Goal: Task Accomplishment & Management: Use online tool/utility

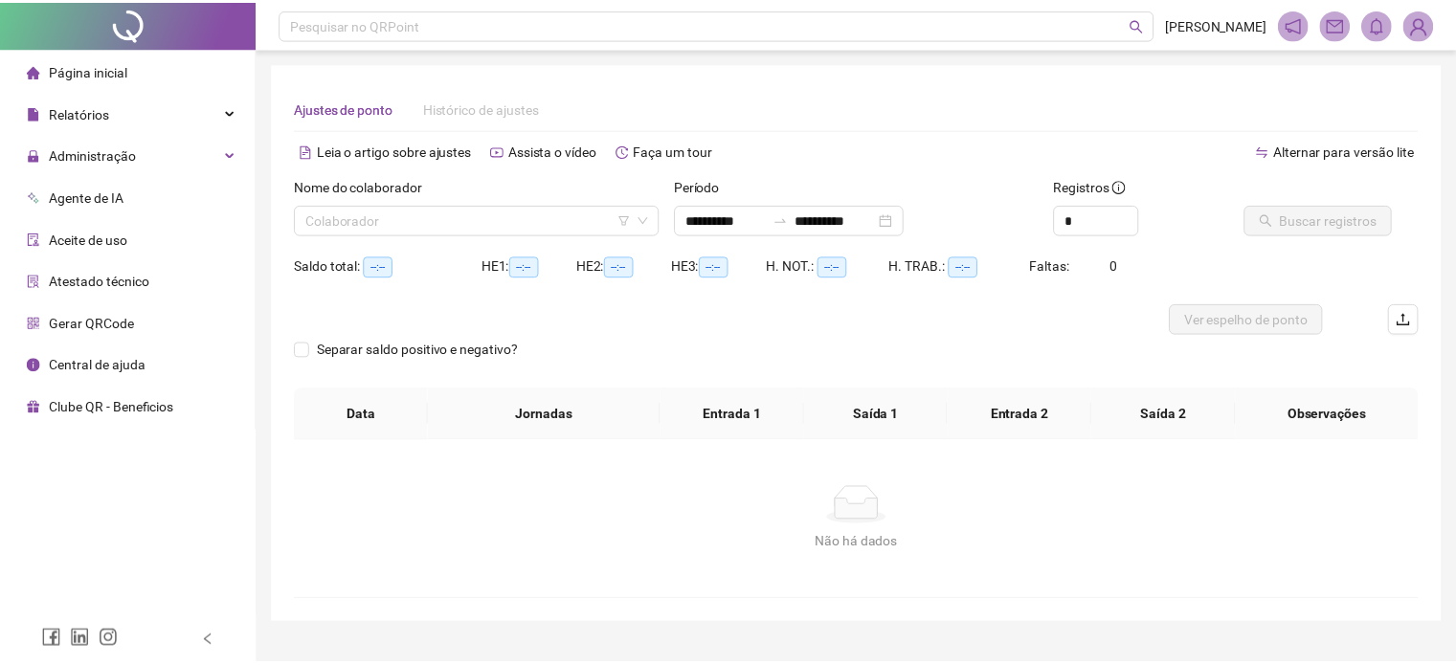
scroll to position [40, 0]
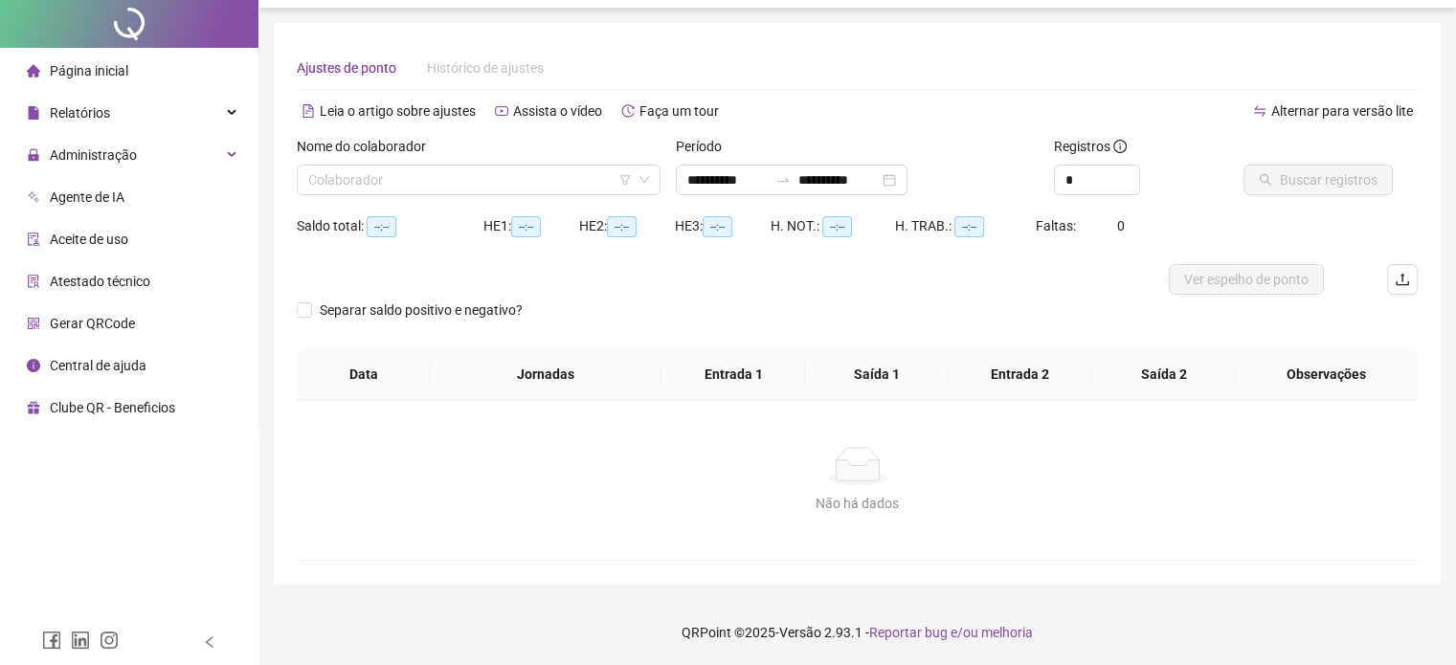
type input "**********"
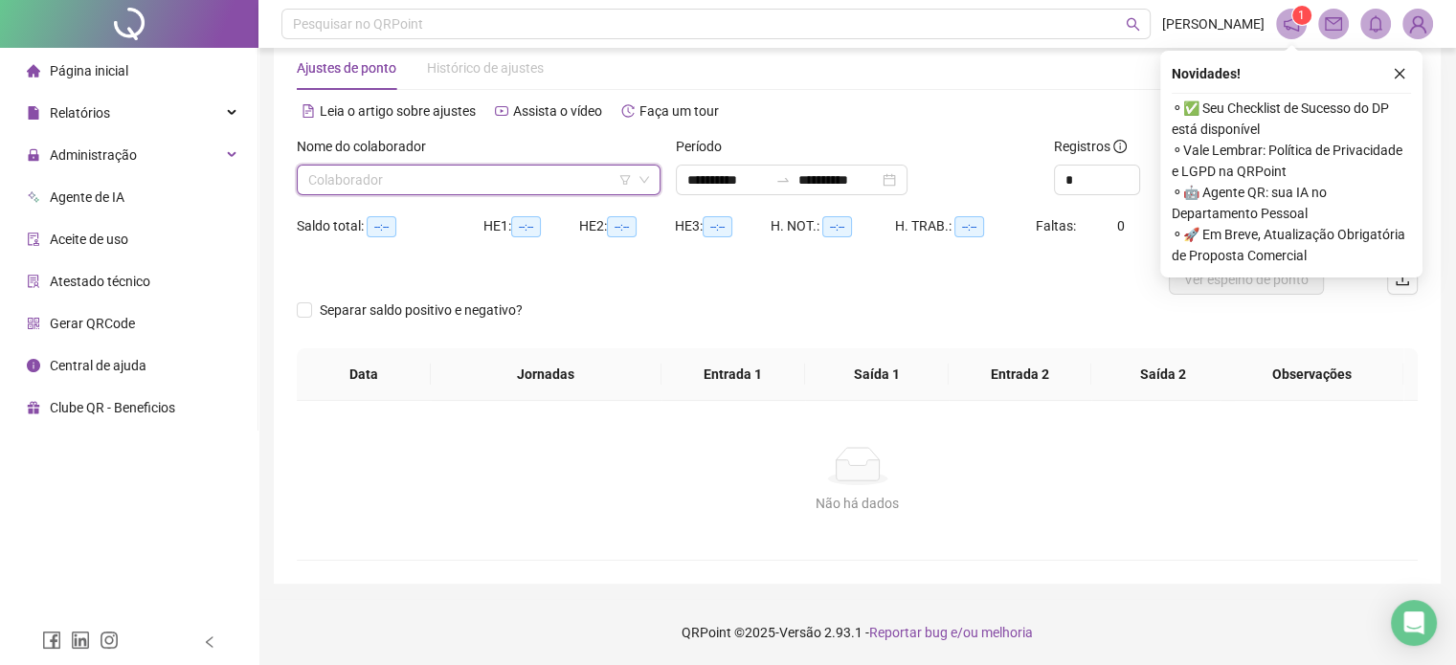
click at [483, 183] on input "search" at bounding box center [470, 180] width 324 height 29
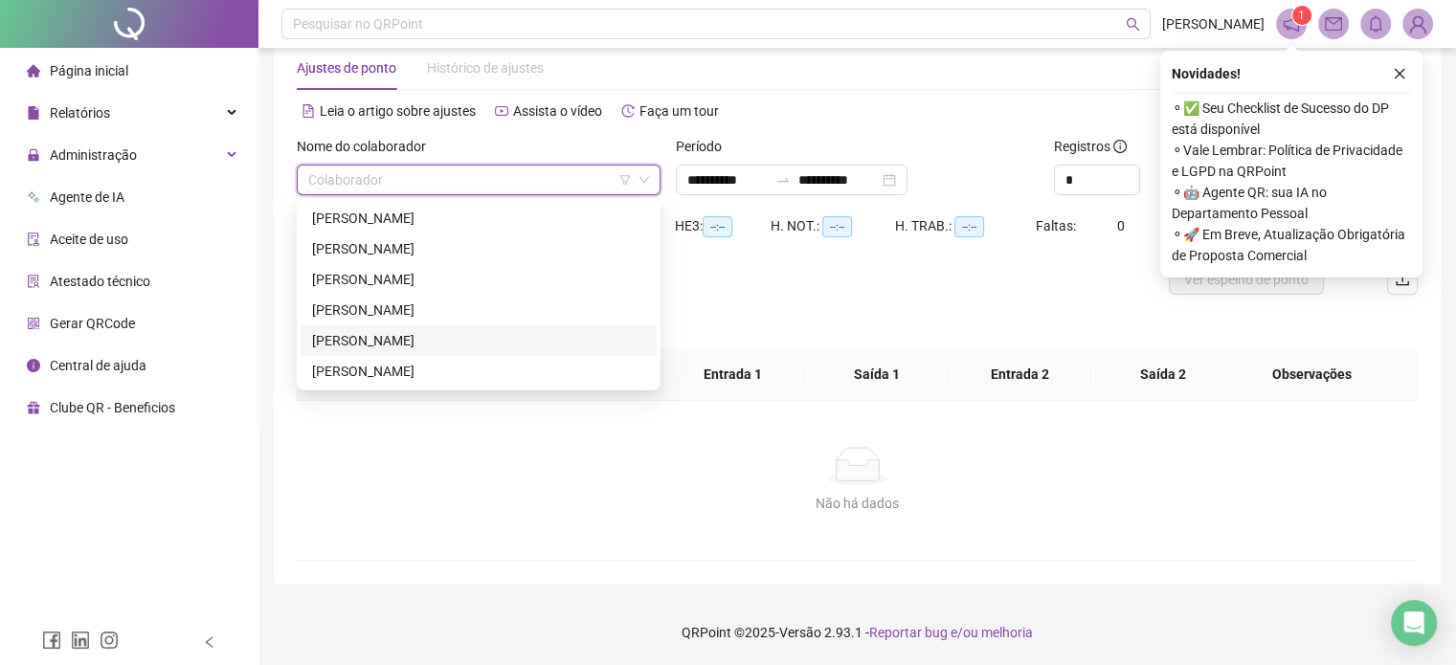
click at [398, 339] on div "[PERSON_NAME]" at bounding box center [478, 340] width 333 height 21
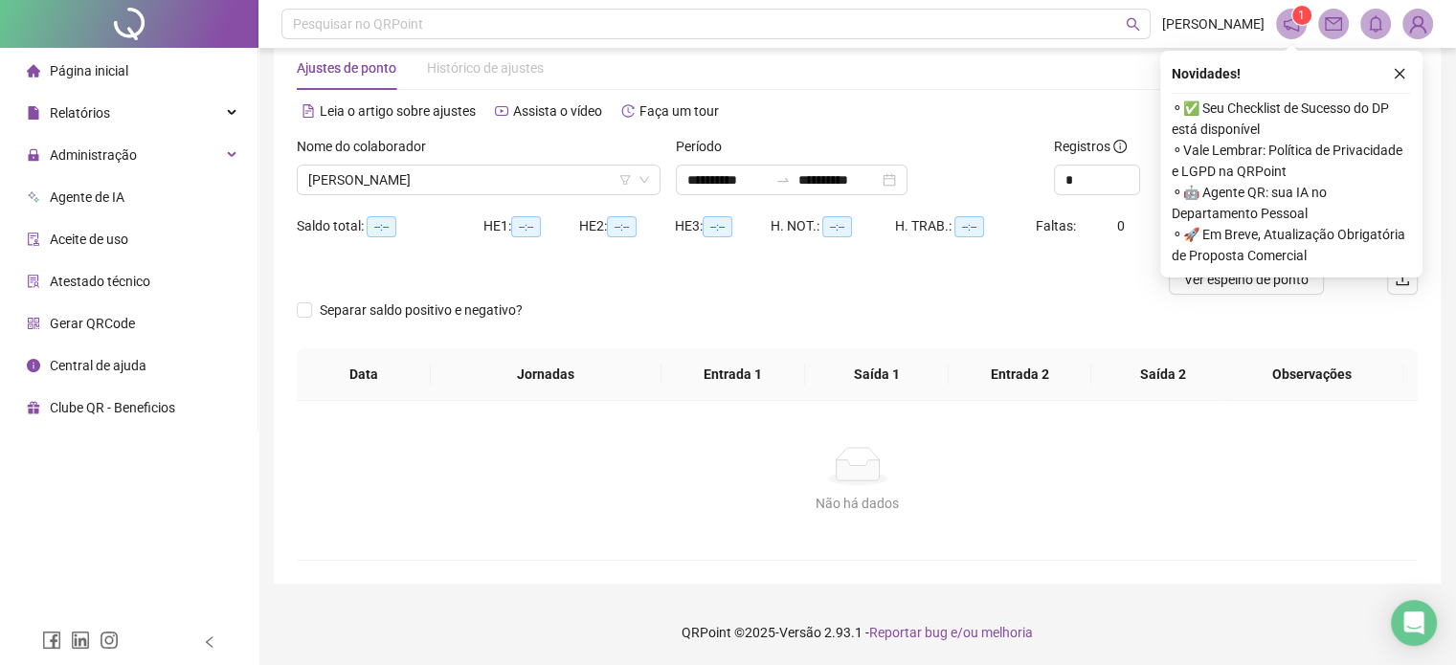
click at [1400, 74] on icon "close" at bounding box center [1400, 74] width 11 height 11
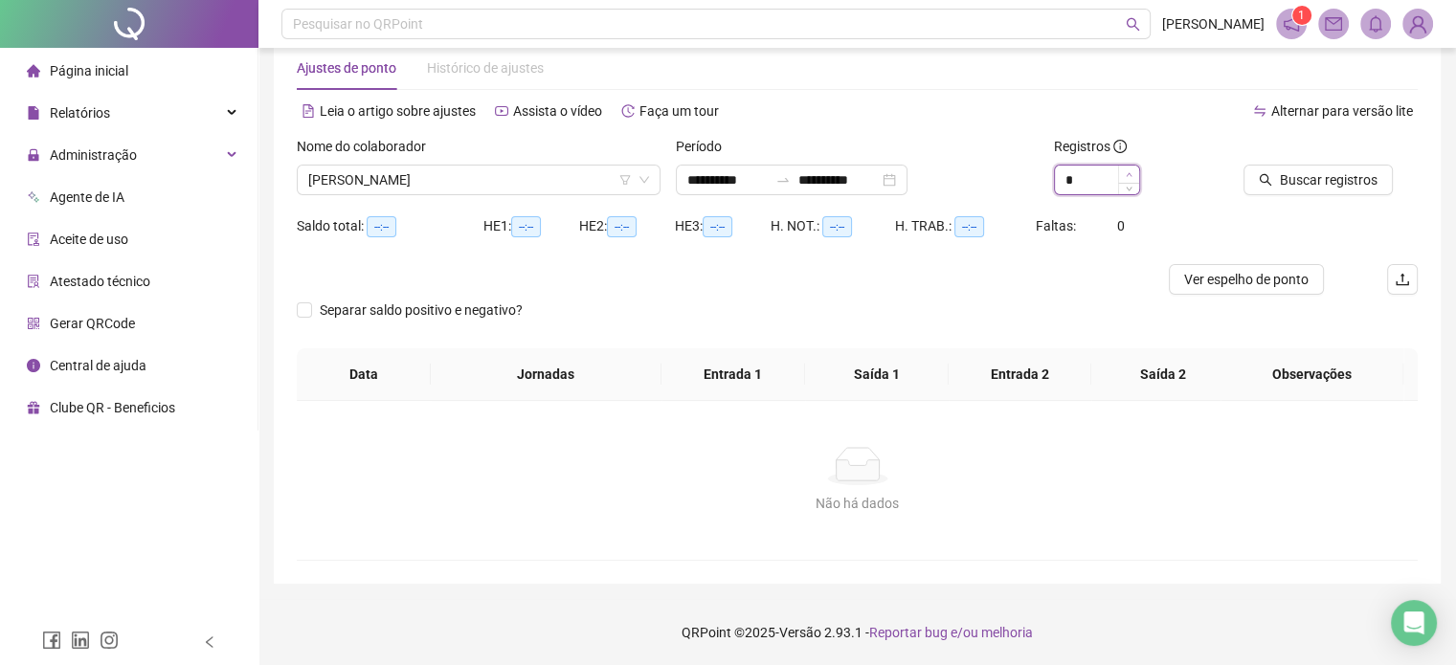
type input "*"
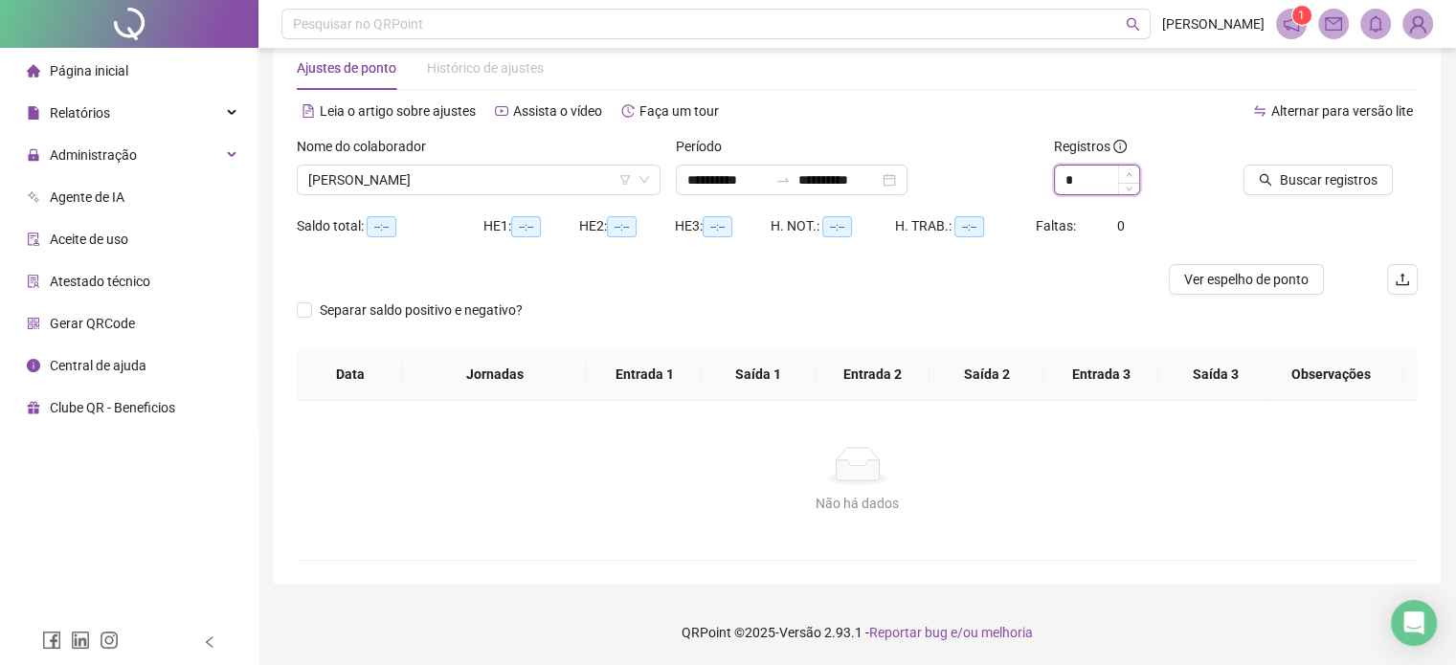
click at [1126, 171] on icon "up" at bounding box center [1129, 174] width 7 height 7
click at [1312, 169] on span "Buscar registros" at bounding box center [1329, 179] width 98 height 21
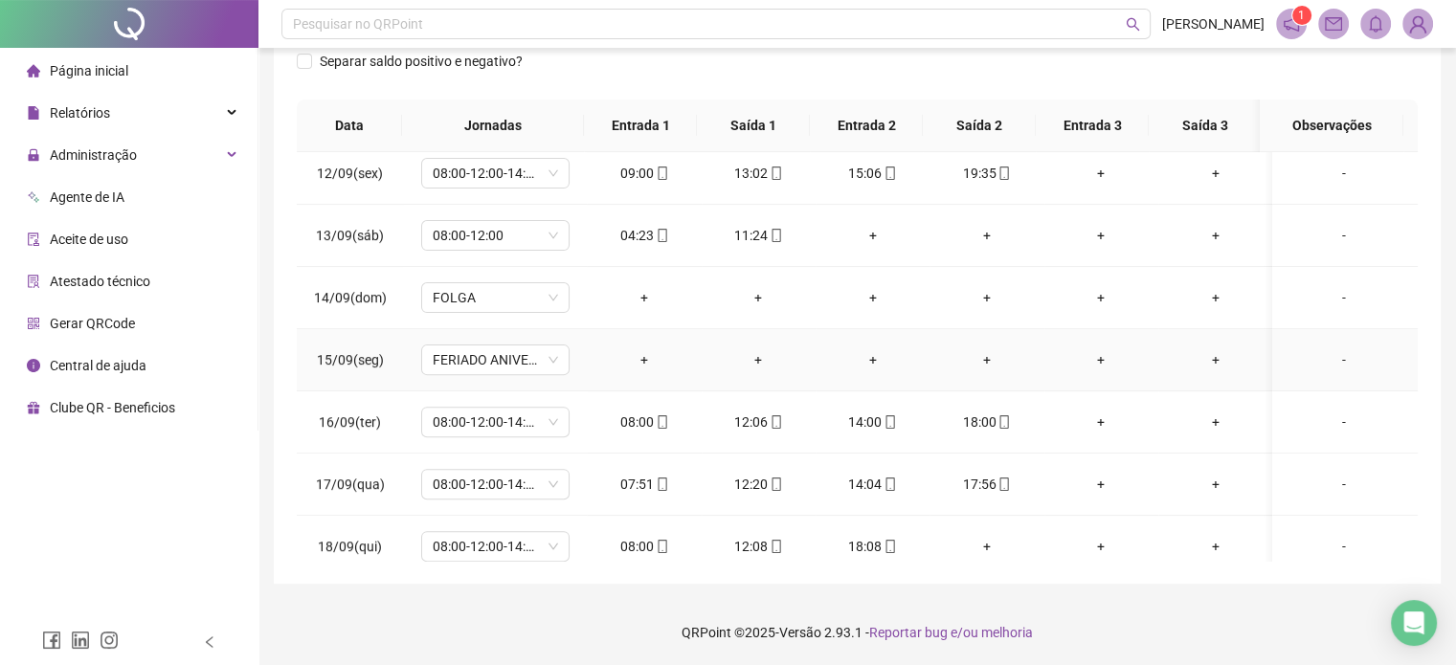
scroll to position [708, 0]
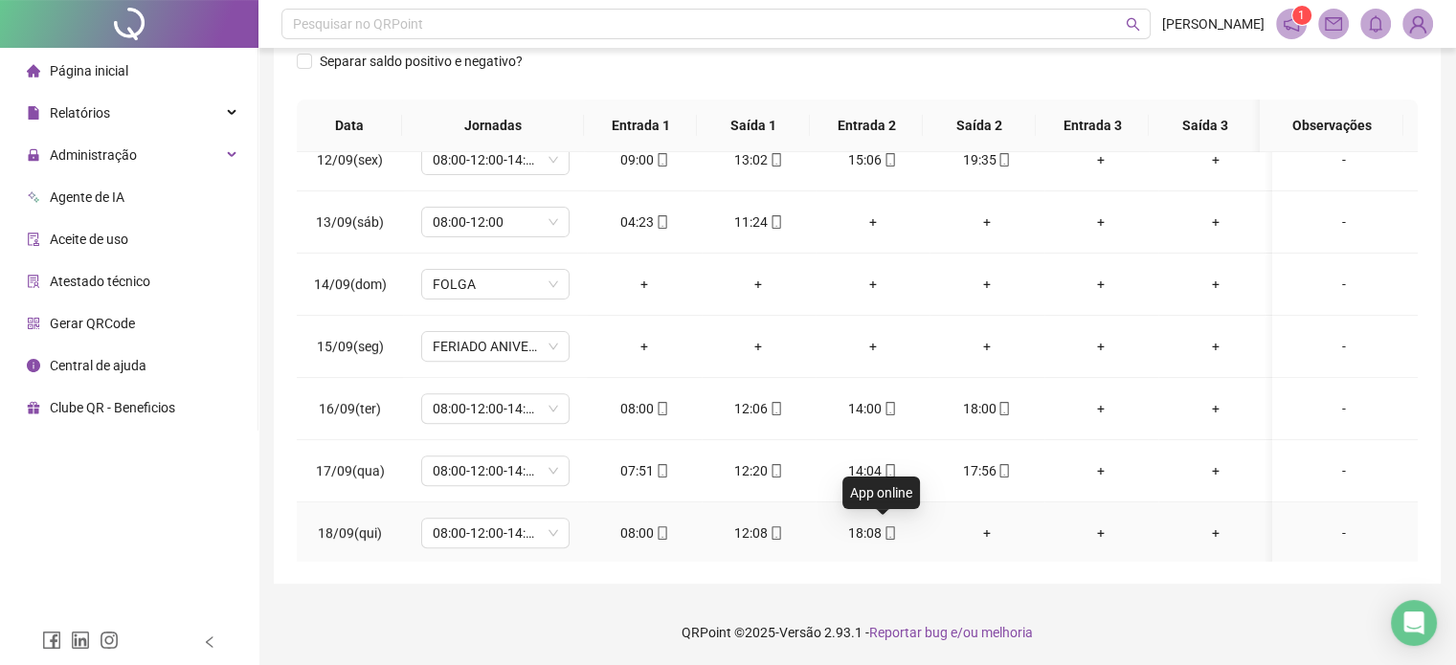
click at [882, 528] on span "mobile" at bounding box center [889, 533] width 15 height 13
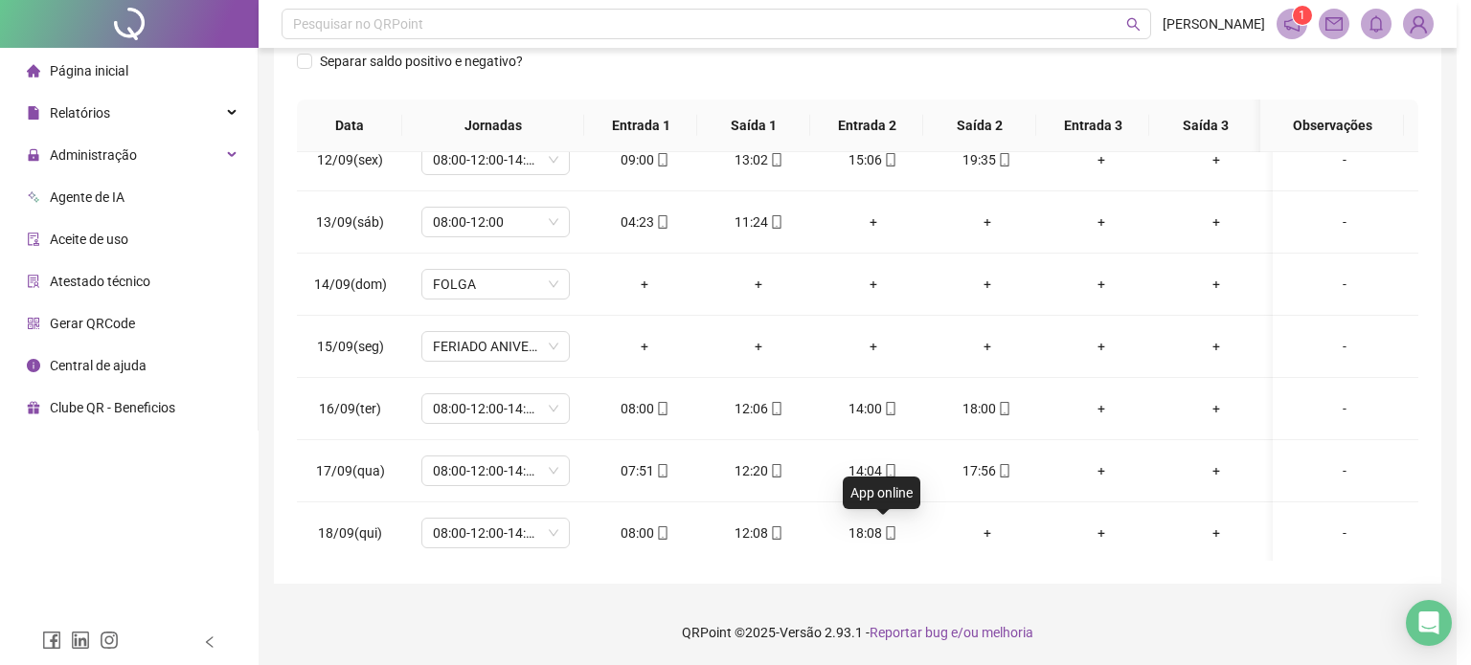
type input "**********"
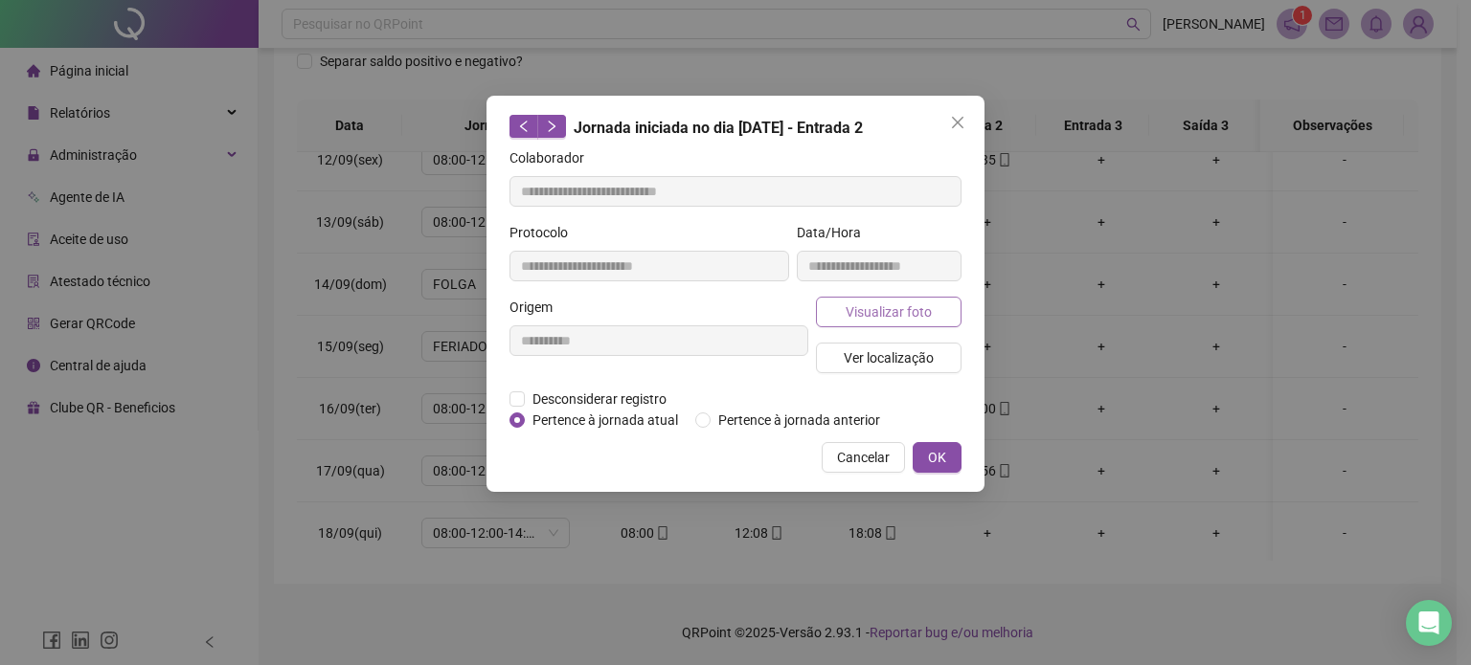
click at [885, 298] on button "Visualizar foto" at bounding box center [889, 312] width 146 height 31
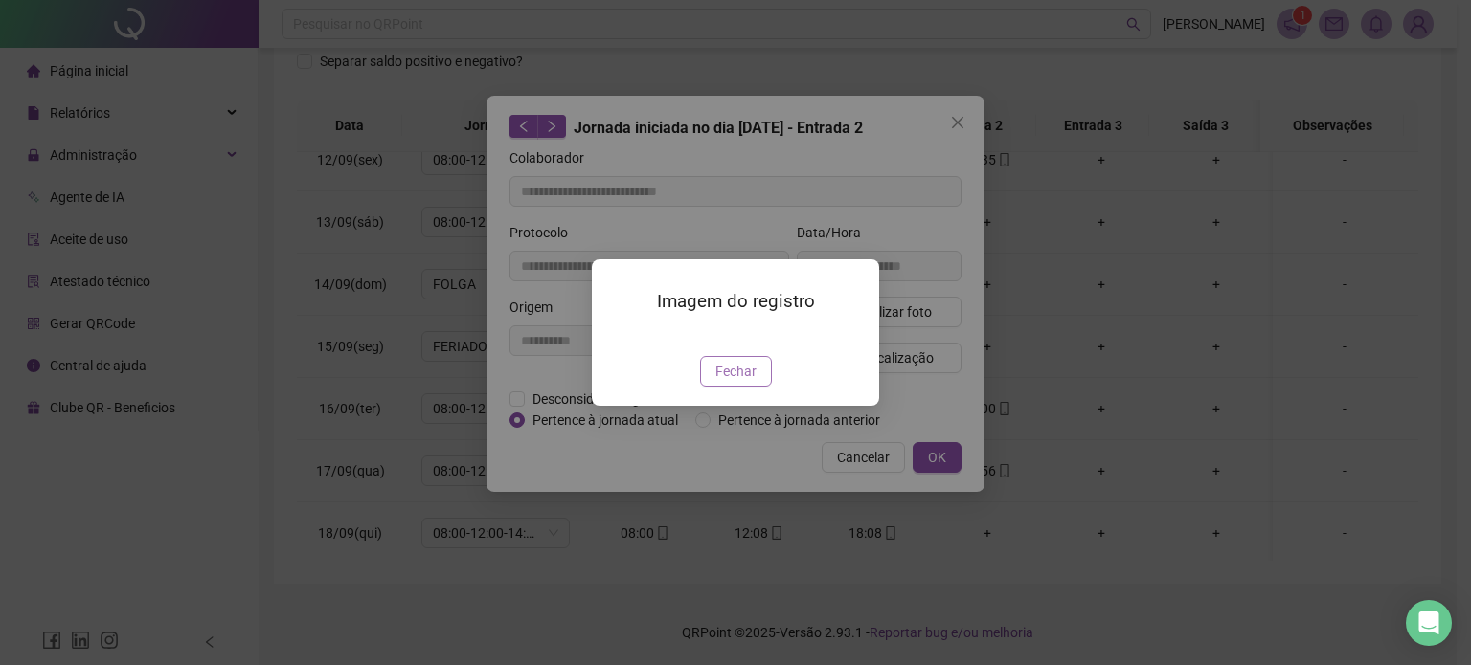
click at [724, 382] on span "Fechar" at bounding box center [735, 371] width 41 height 21
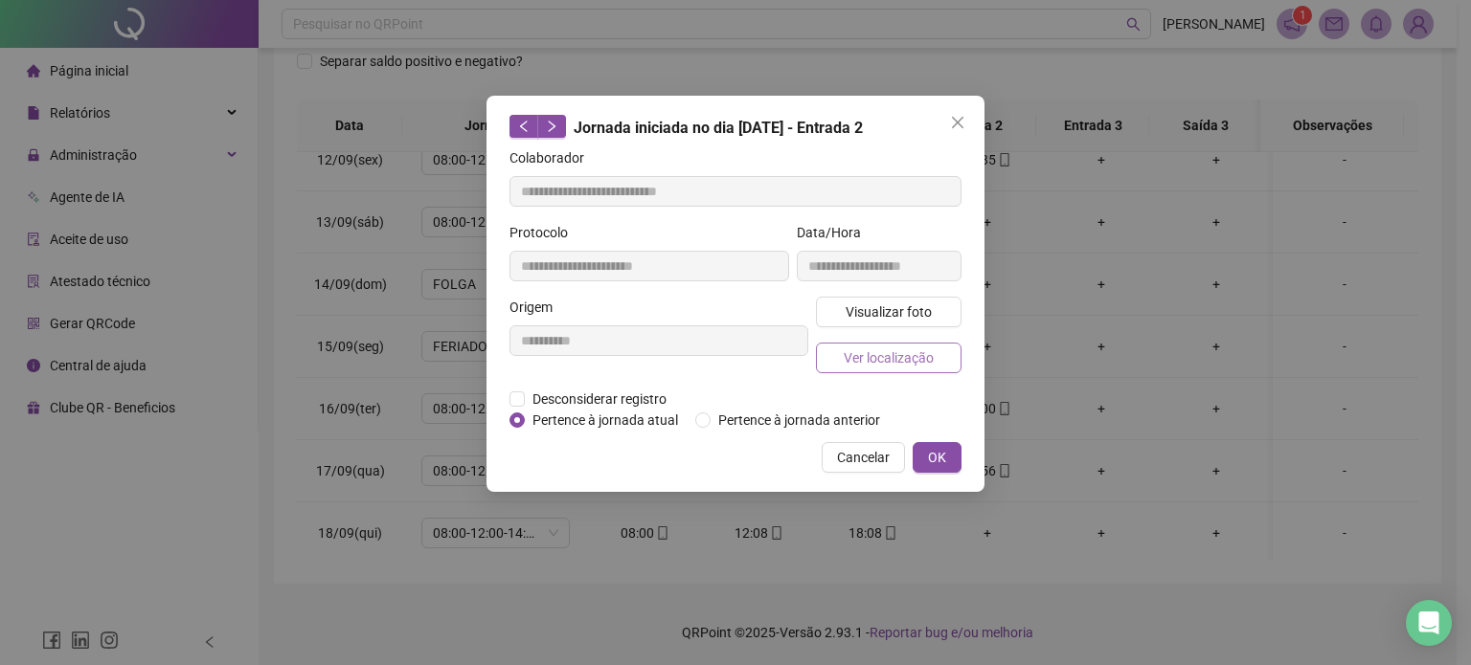
click at [882, 362] on span "Ver localização" at bounding box center [889, 358] width 90 height 21
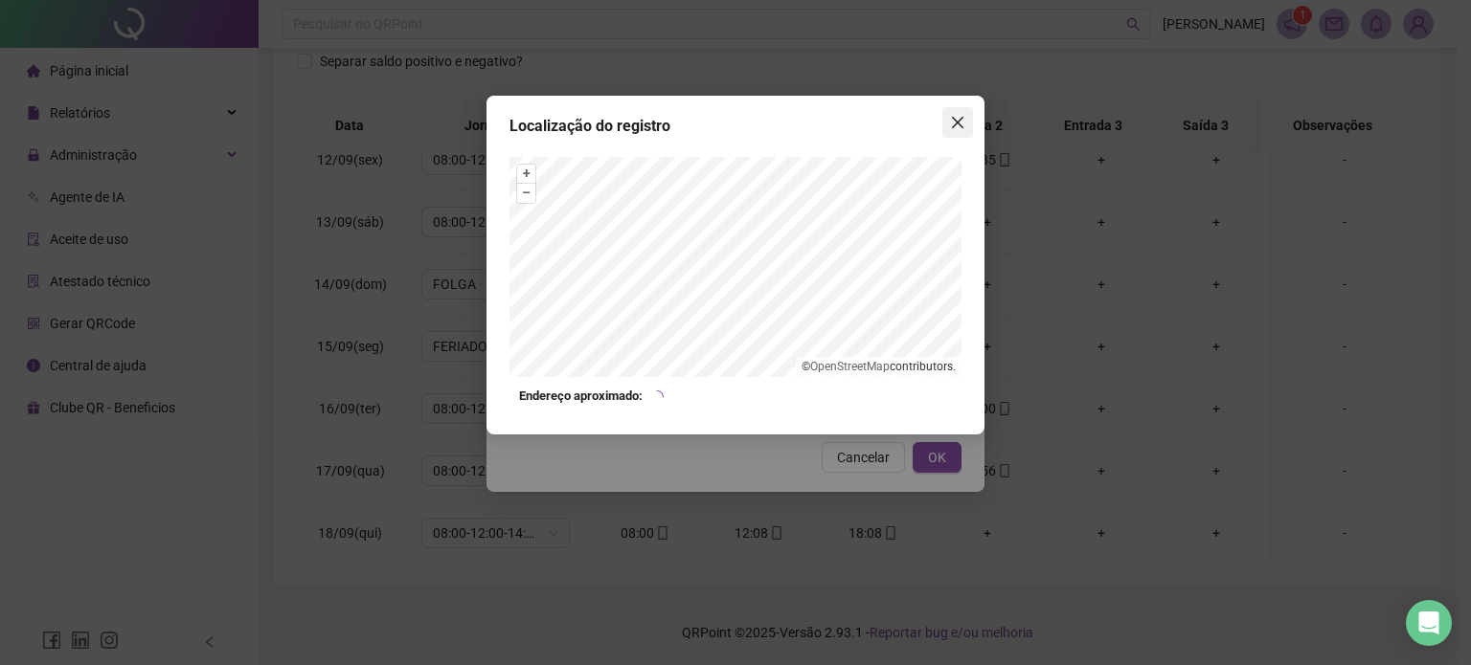
click at [958, 118] on icon "close" at bounding box center [957, 122] width 15 height 15
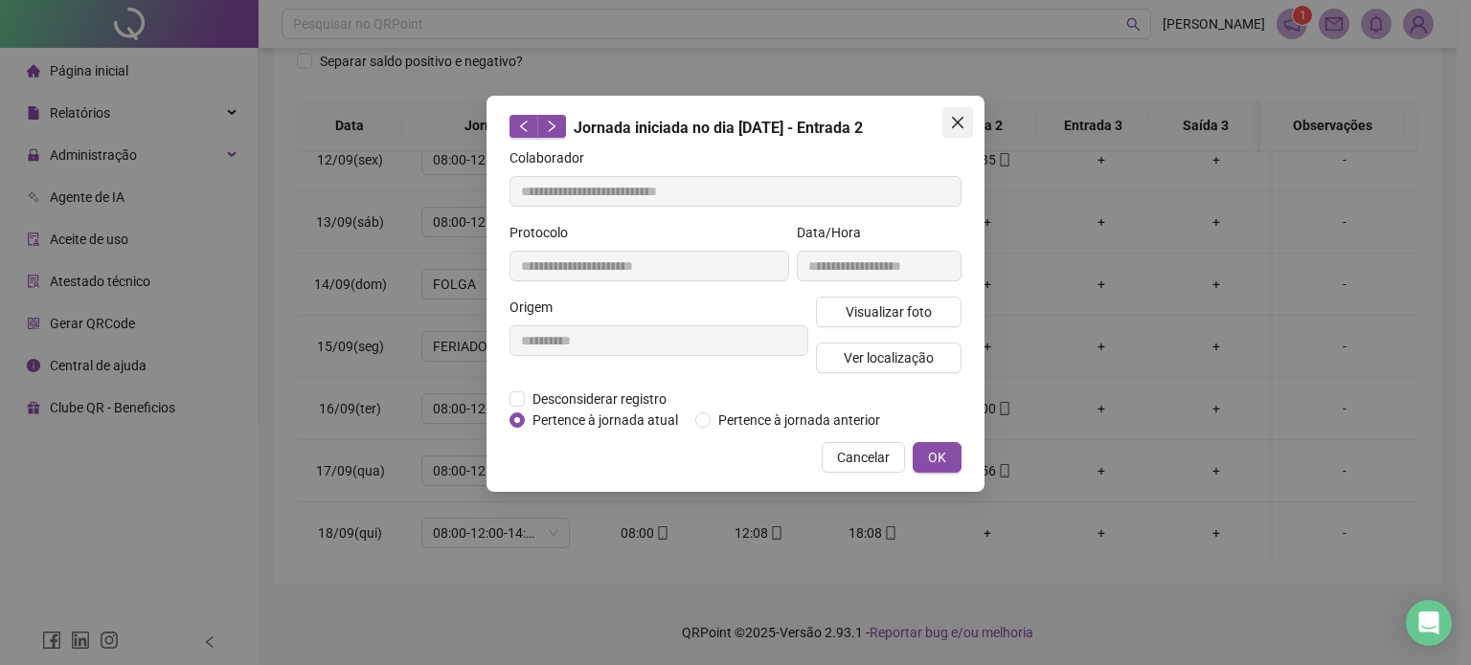
click at [960, 120] on icon "close" at bounding box center [957, 122] width 11 height 11
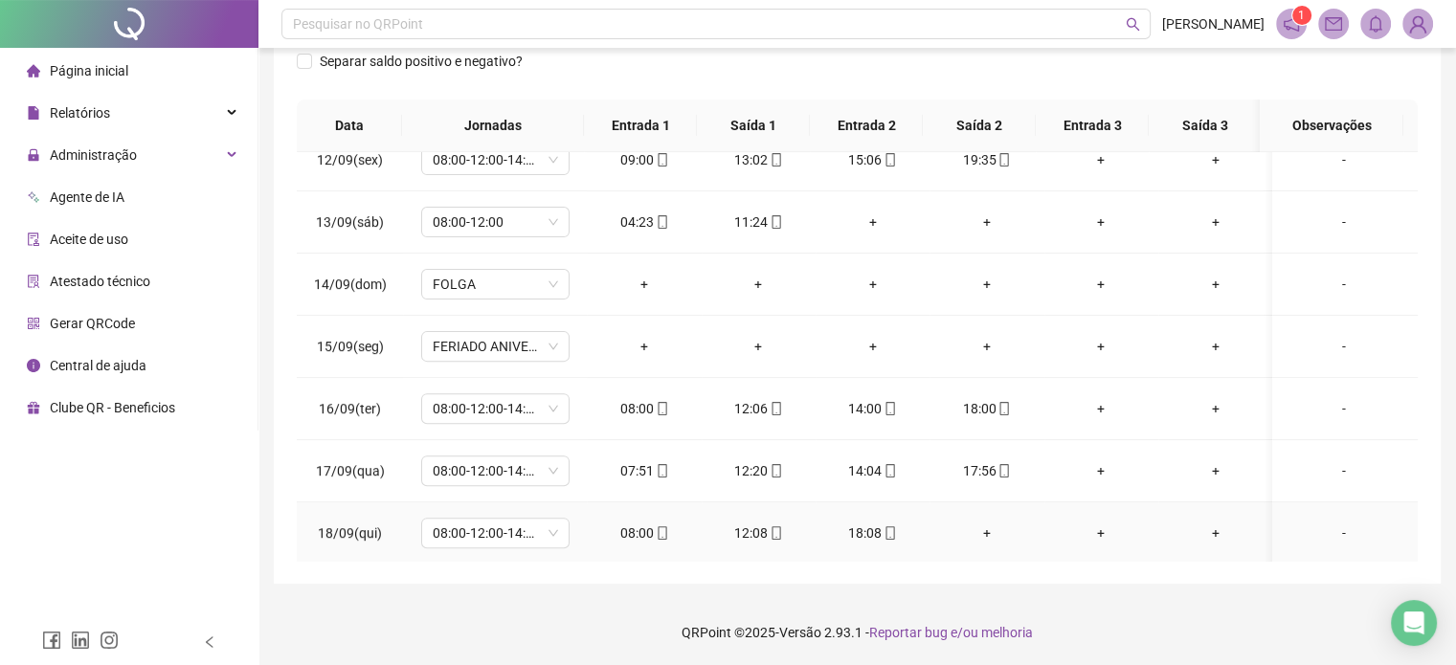
click at [755, 527] on div "12:08" at bounding box center [758, 533] width 83 height 21
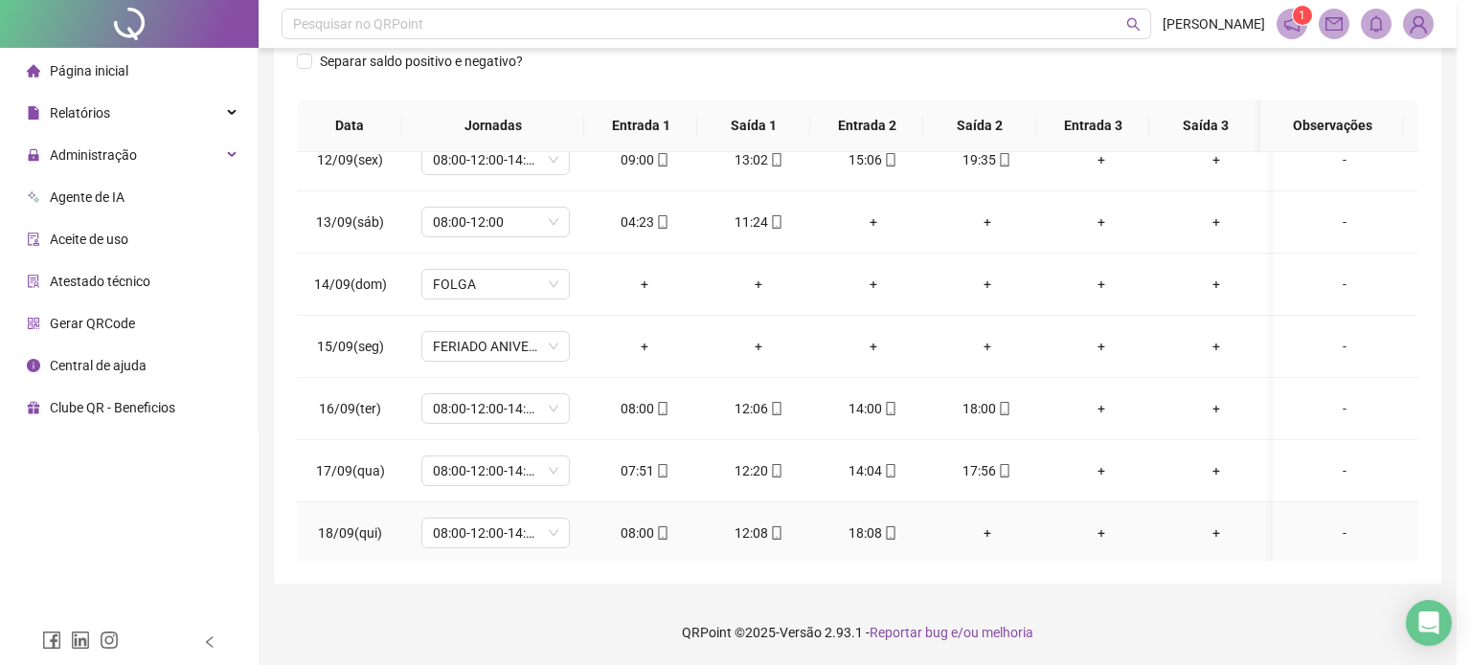
type input "**********"
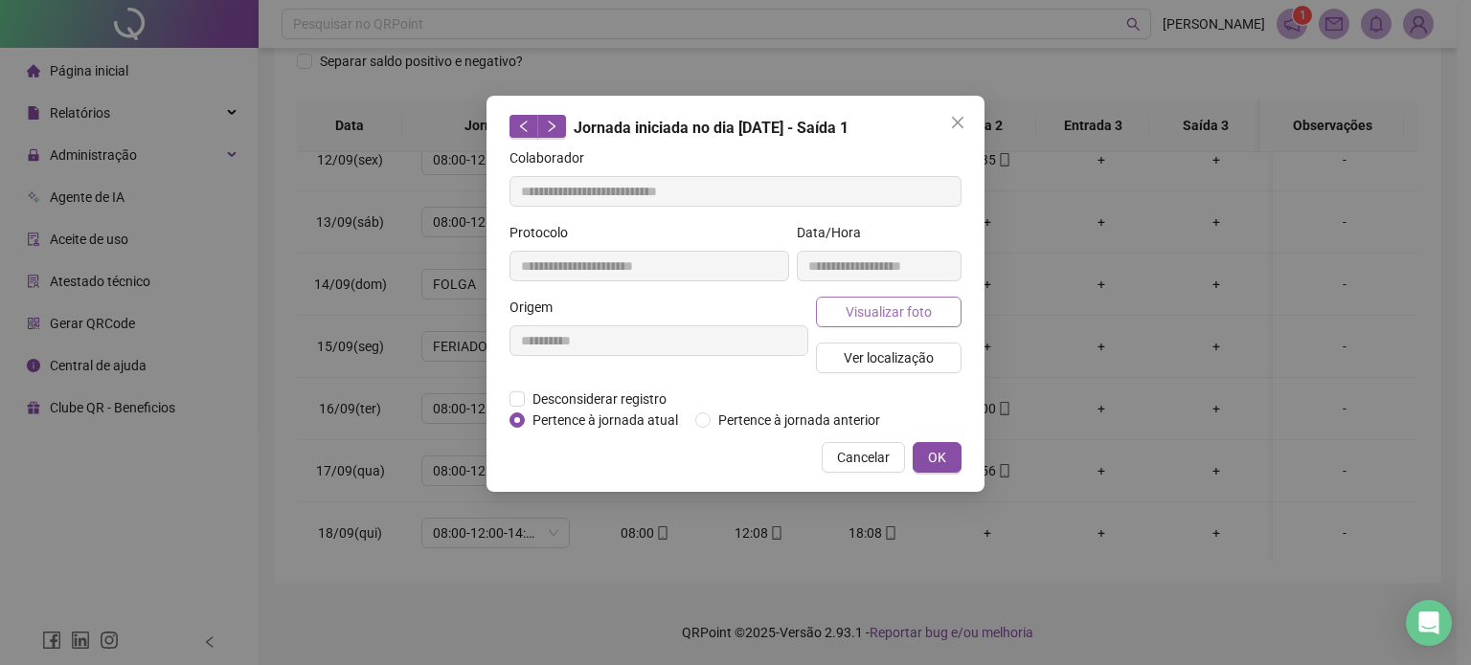
click at [876, 302] on span "Visualizar foto" at bounding box center [888, 312] width 86 height 21
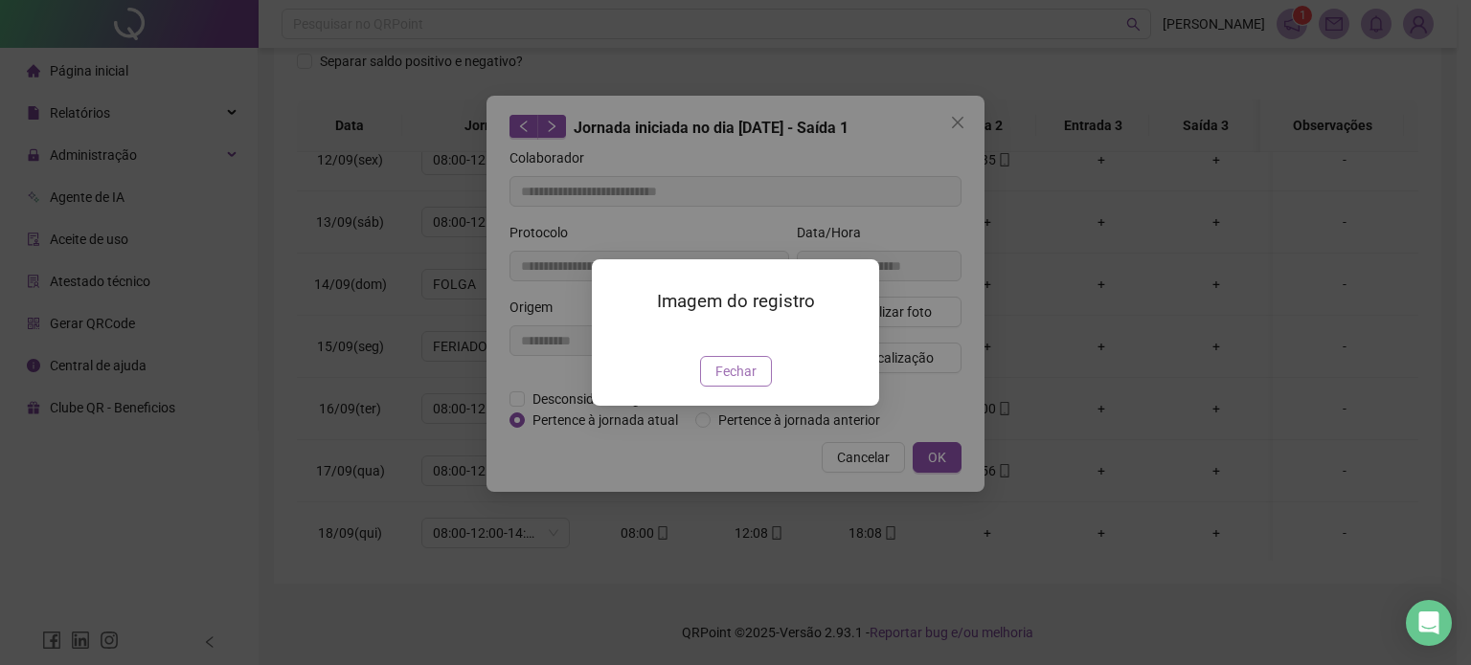
click at [732, 382] on span "Fechar" at bounding box center [735, 371] width 41 height 21
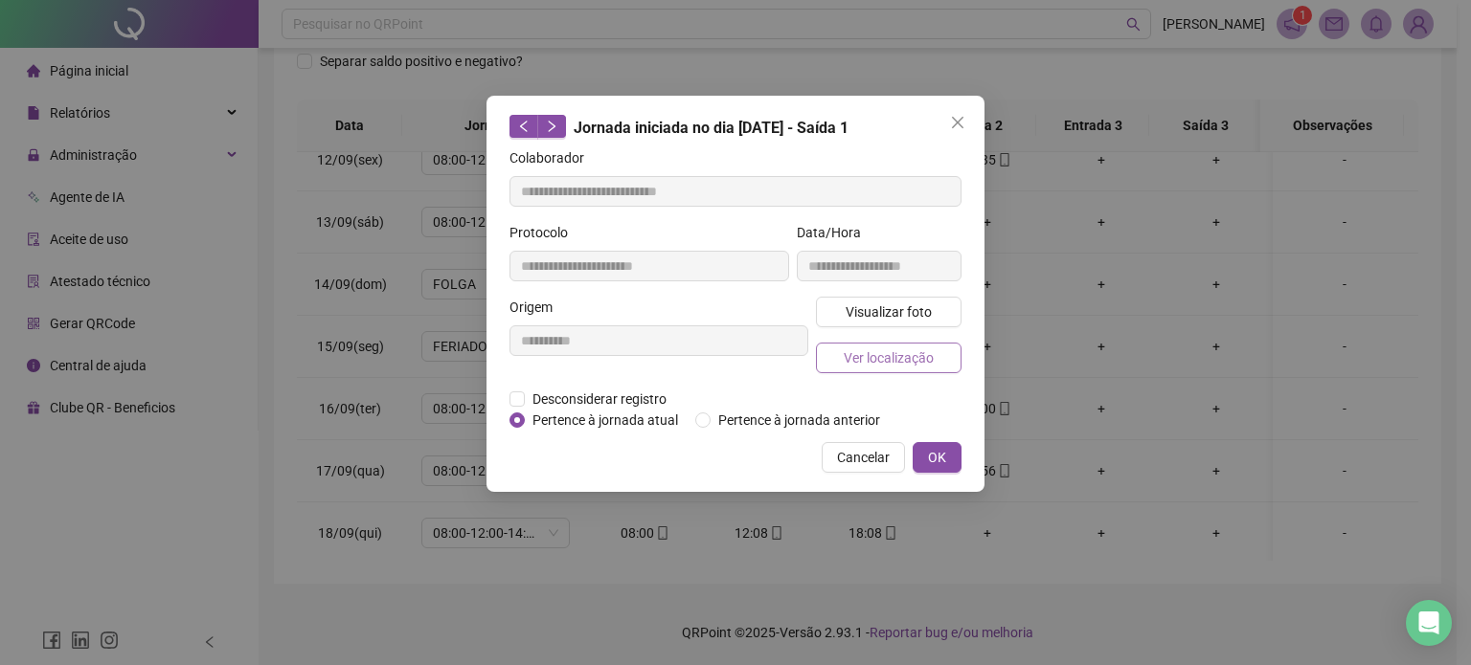
click at [880, 358] on span "Ver localização" at bounding box center [889, 358] width 90 height 21
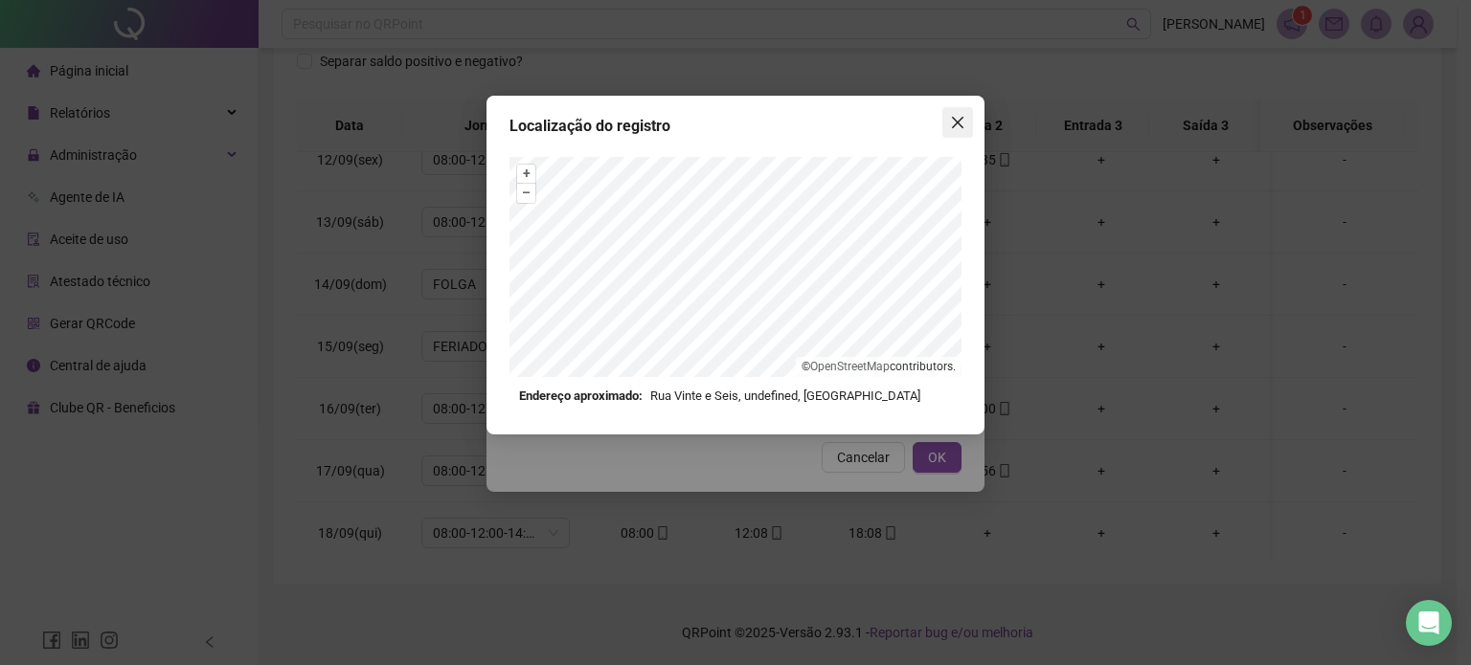
click at [951, 116] on icon "close" at bounding box center [957, 122] width 15 height 15
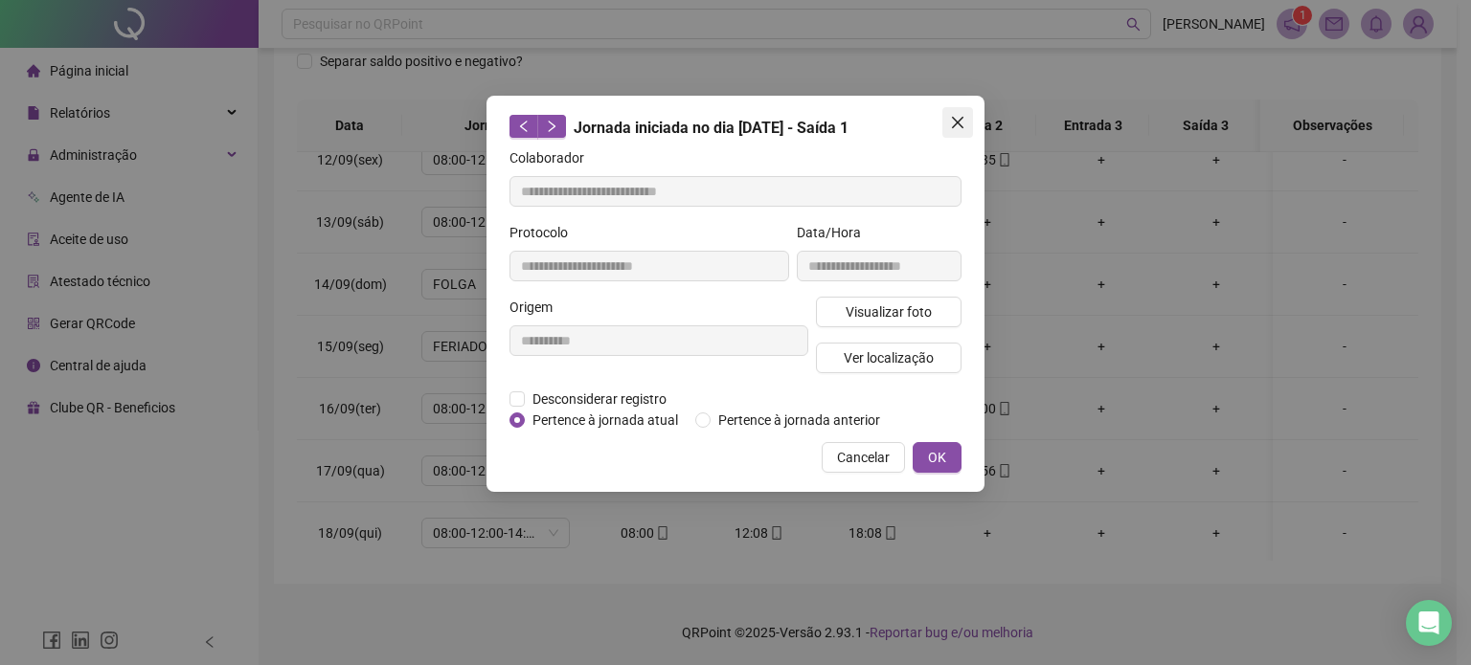
click at [956, 125] on icon "close" at bounding box center [957, 122] width 15 height 15
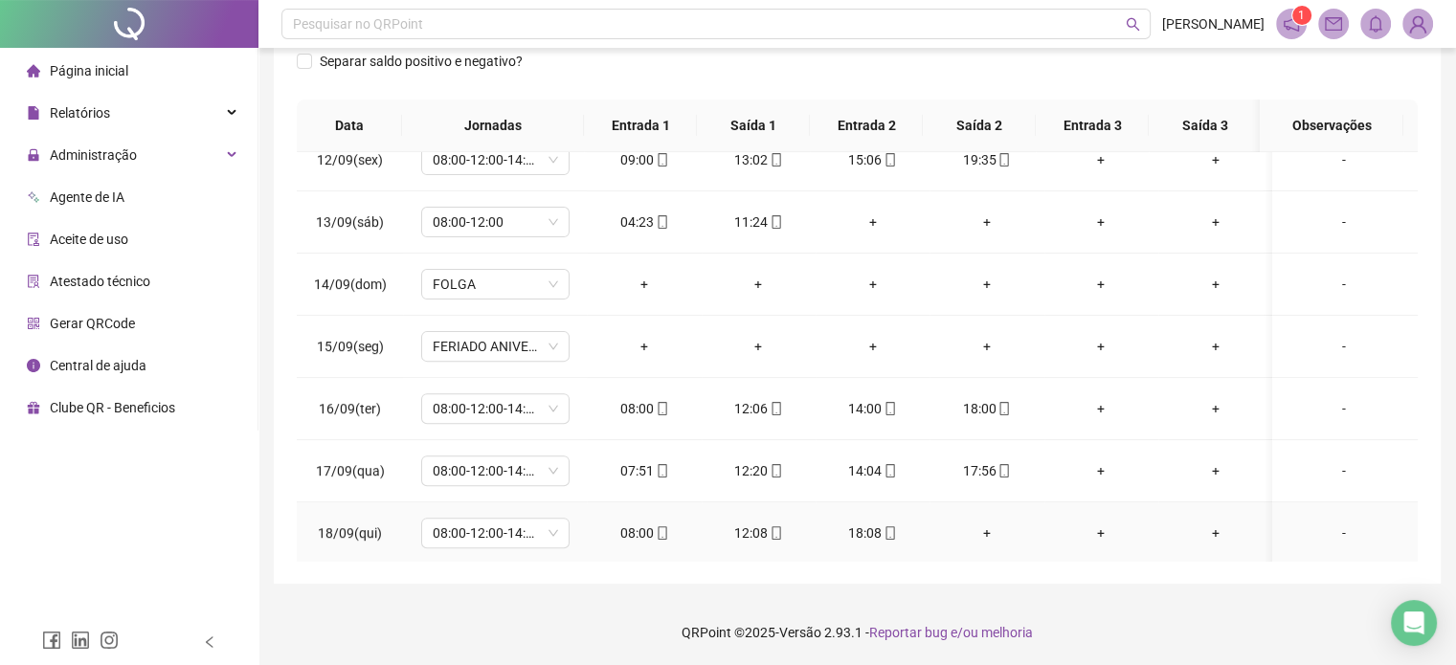
click at [657, 543] on td "08:00" at bounding box center [644, 534] width 114 height 62
click at [659, 535] on icon "mobile" at bounding box center [662, 533] width 13 height 13
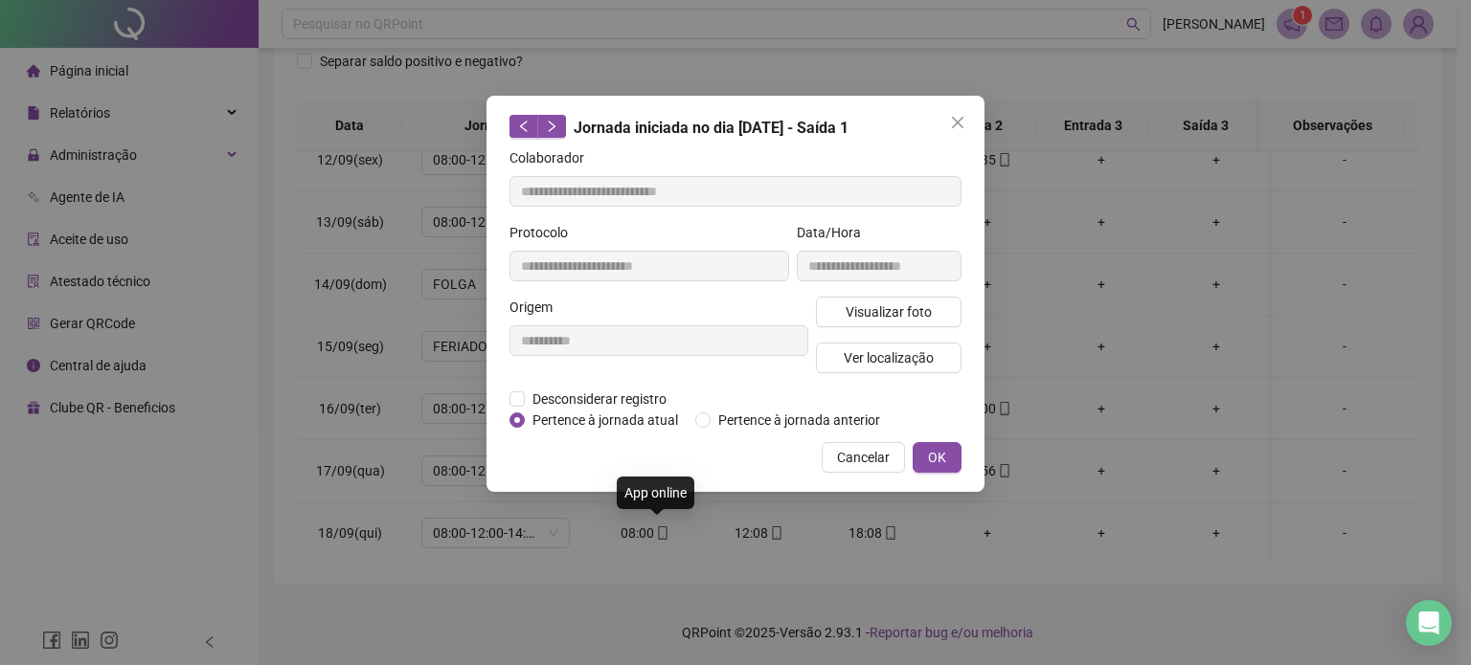
type input "**********"
click at [881, 308] on span "Visualizar foto" at bounding box center [888, 312] width 86 height 21
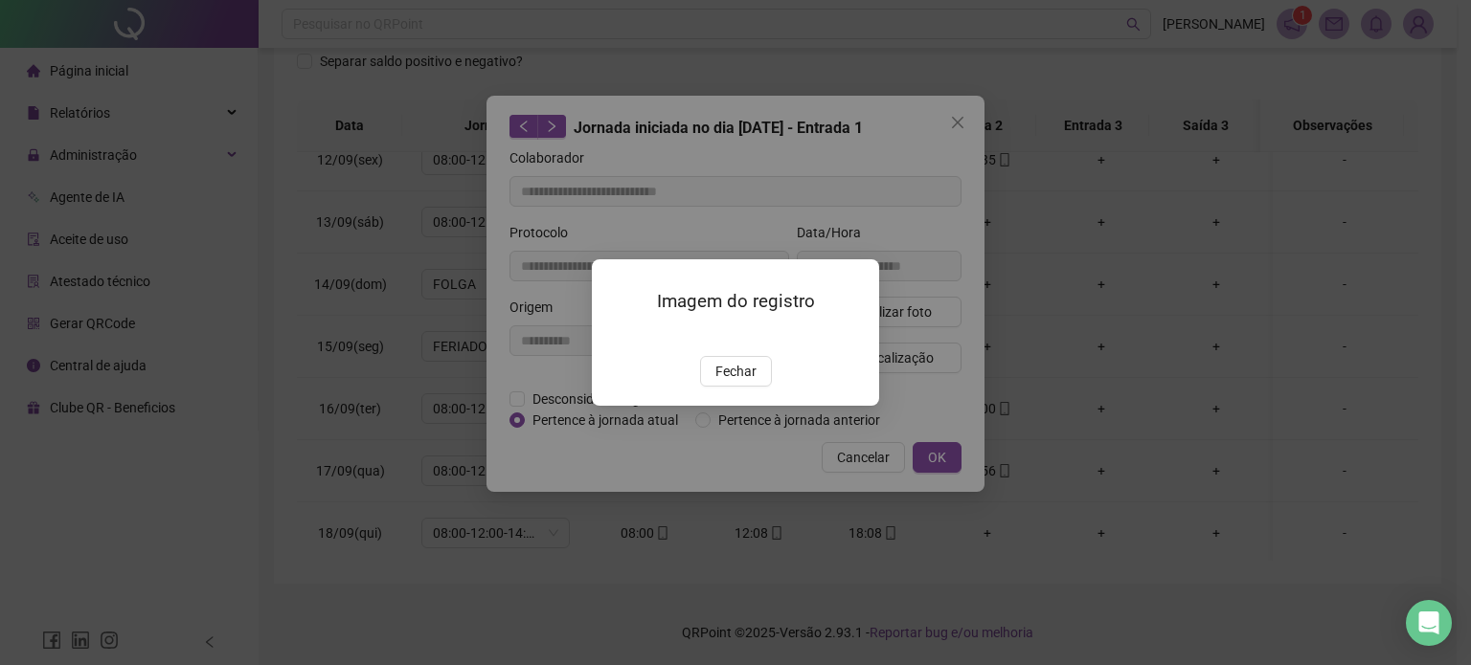
click at [732, 382] on span "Fechar" at bounding box center [735, 371] width 41 height 21
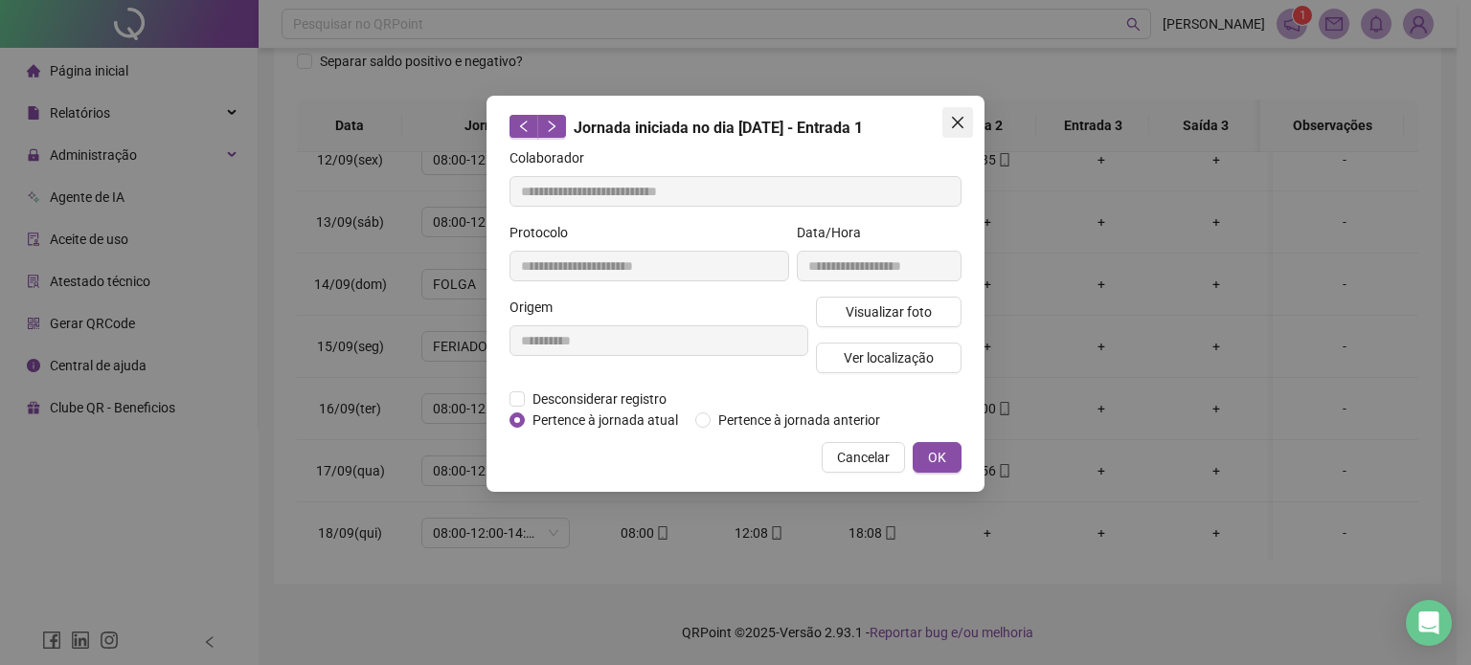
click at [957, 114] on button "Close" at bounding box center [957, 122] width 31 height 31
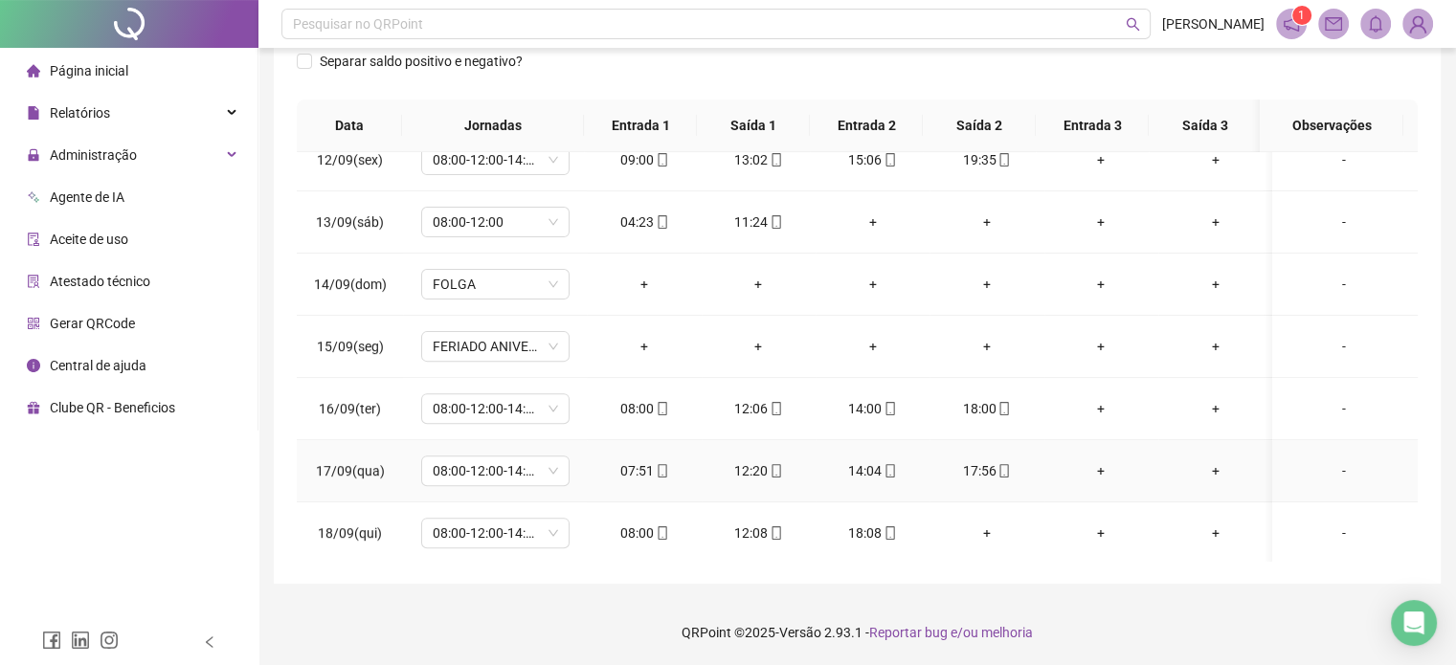
click at [884, 470] on icon "mobile" at bounding box center [890, 470] width 13 height 13
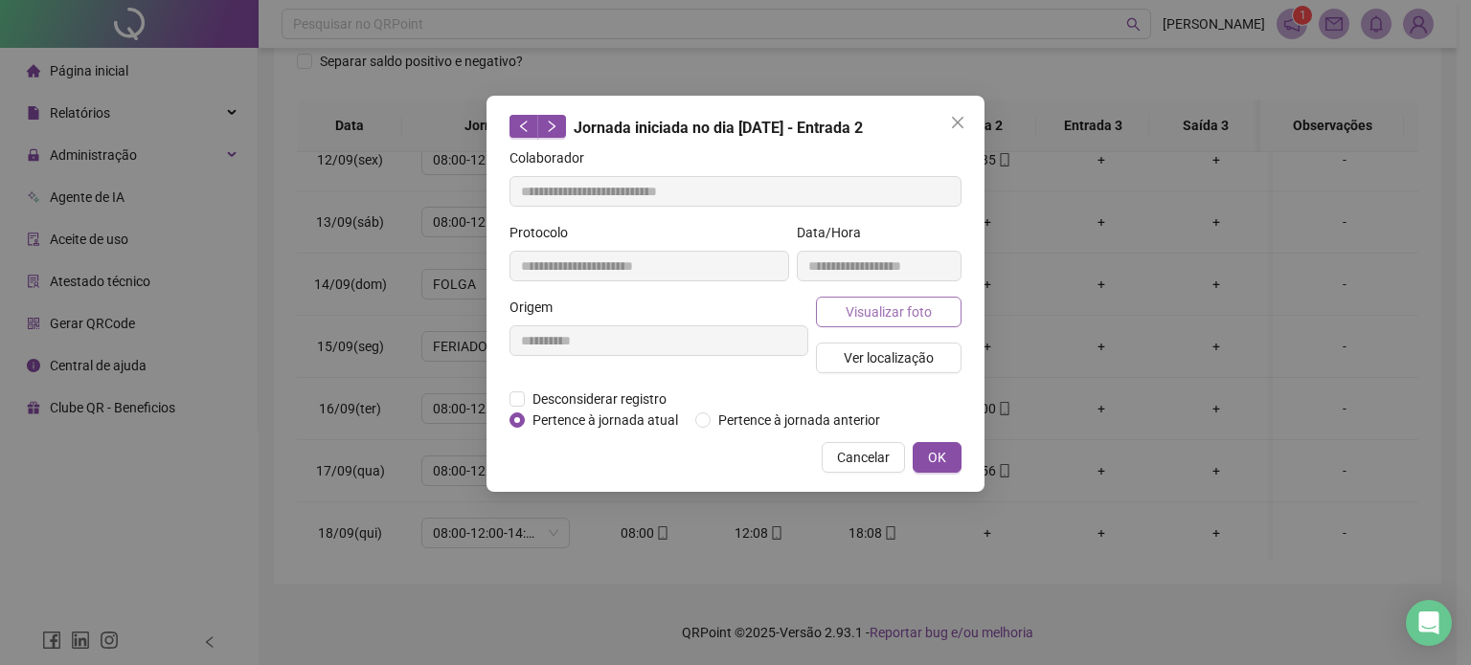
click at [904, 308] on span "Visualizar foto" at bounding box center [888, 312] width 86 height 21
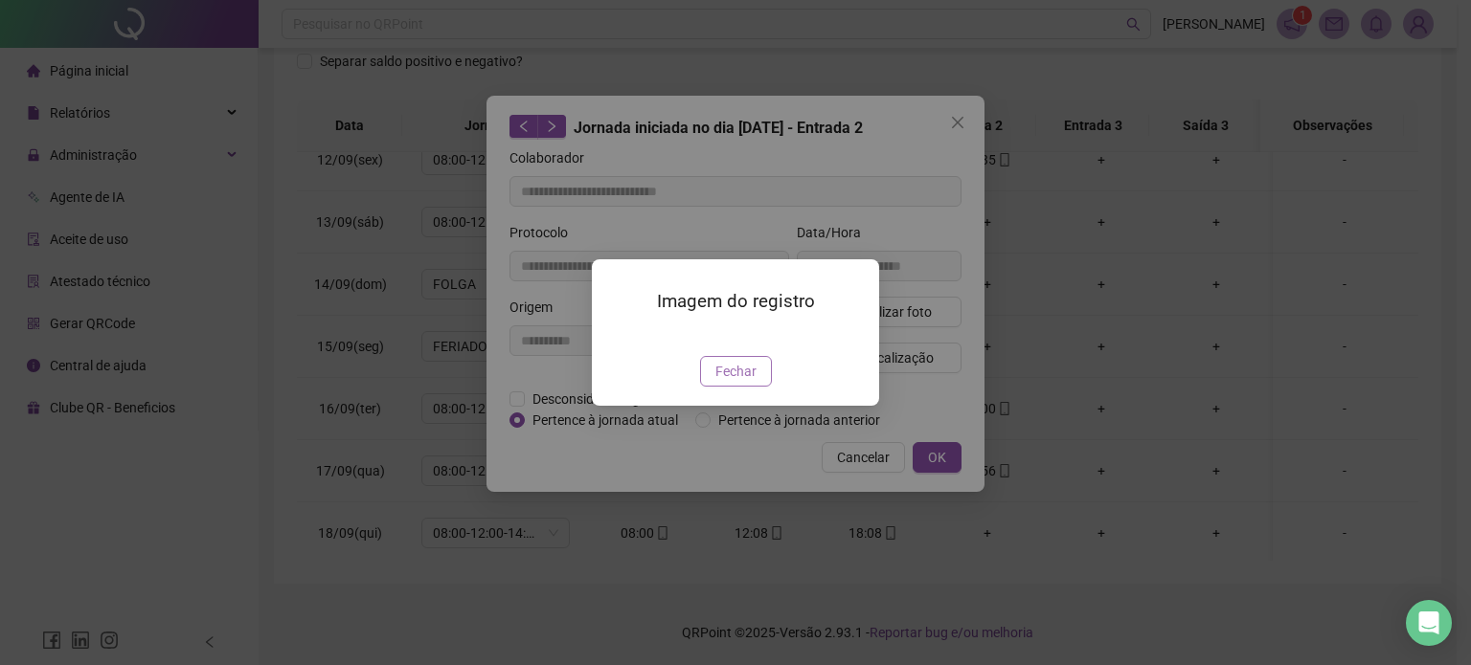
click at [720, 382] on span "Fechar" at bounding box center [735, 371] width 41 height 21
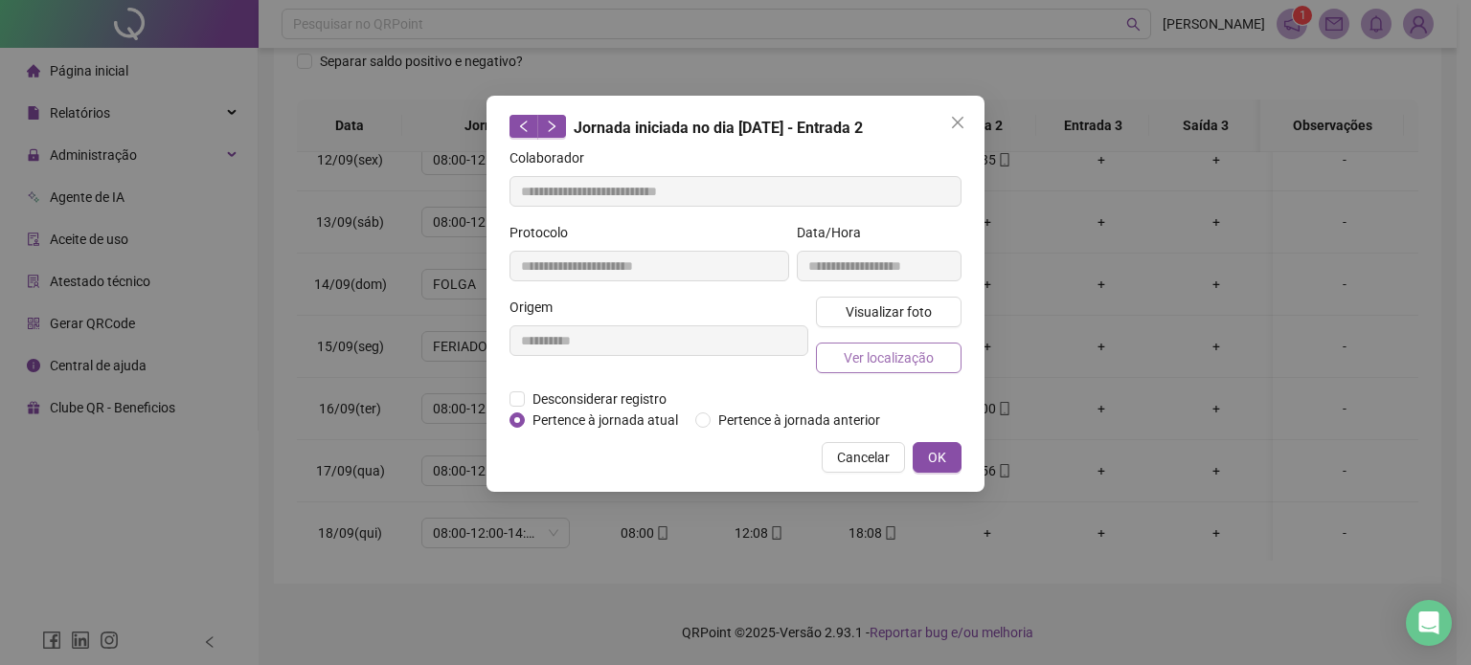
click at [888, 355] on span "Ver localização" at bounding box center [889, 358] width 90 height 21
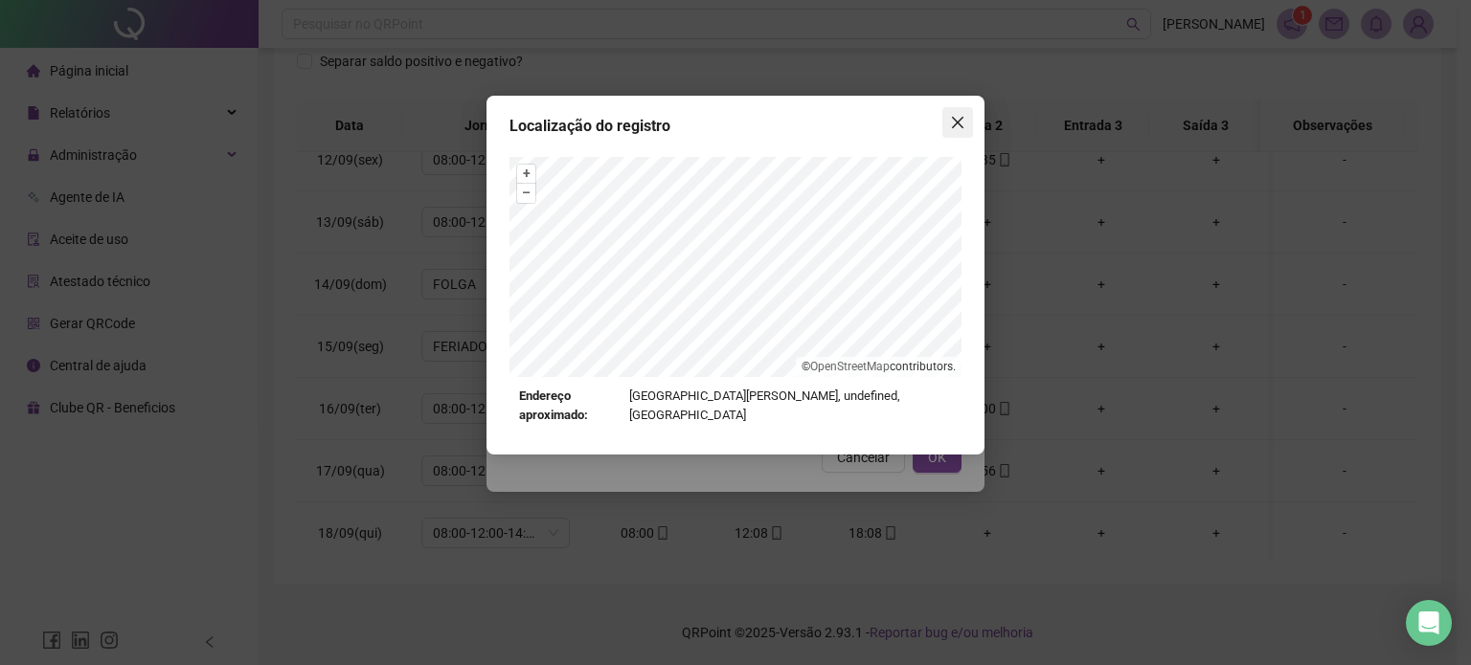
click at [962, 123] on icon "close" at bounding box center [957, 122] width 15 height 15
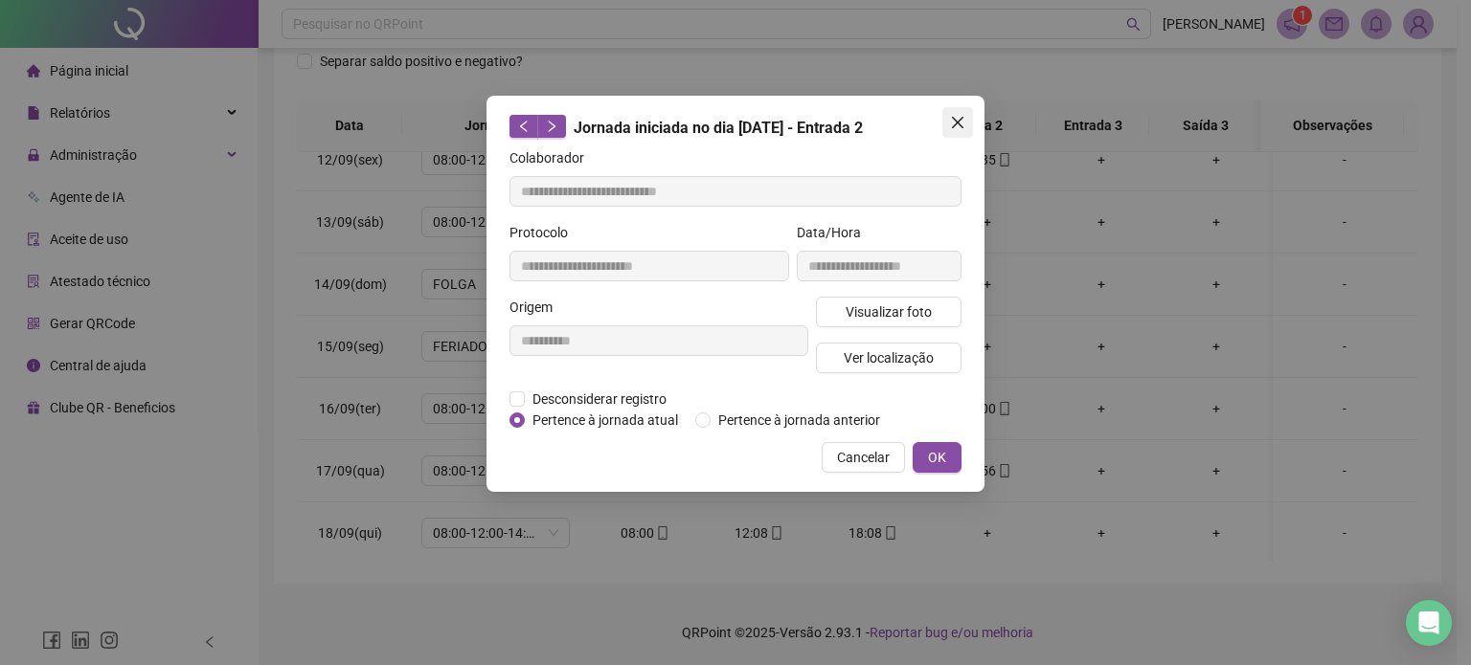
click at [957, 124] on icon "close" at bounding box center [957, 122] width 11 height 11
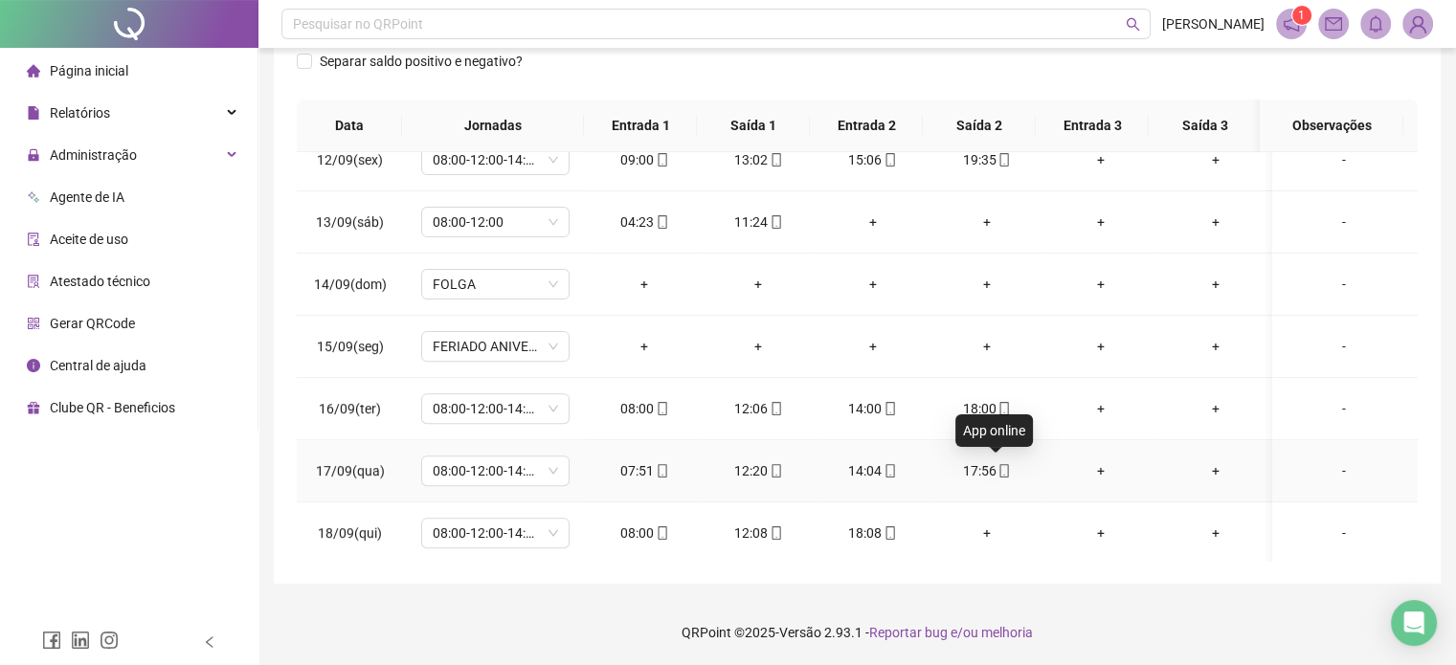
click at [1000, 468] on icon "mobile" at bounding box center [1004, 470] width 13 height 13
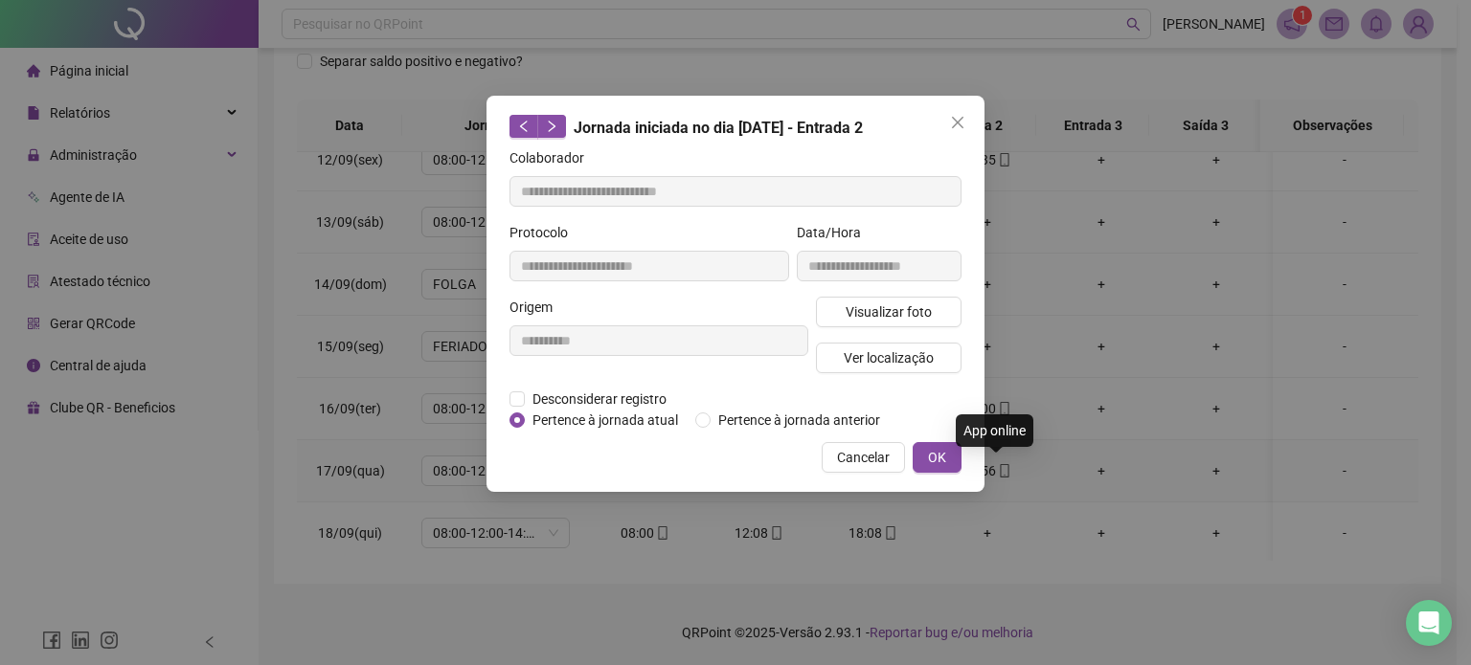
type input "**********"
click at [911, 317] on span "Visualizar foto" at bounding box center [888, 312] width 86 height 21
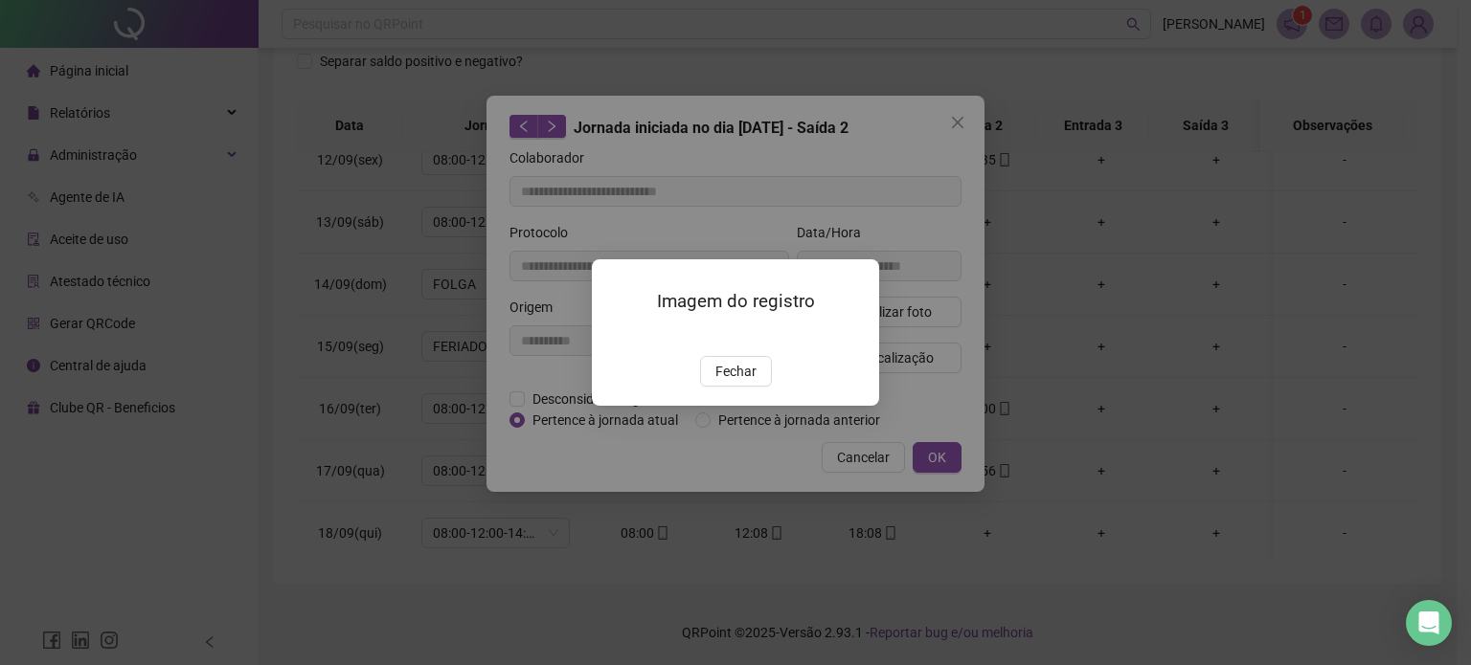
drag, startPoint x: 725, startPoint y: 487, endPoint x: 765, endPoint y: 447, distance: 56.9
click at [726, 382] on span "Fechar" at bounding box center [735, 371] width 41 height 21
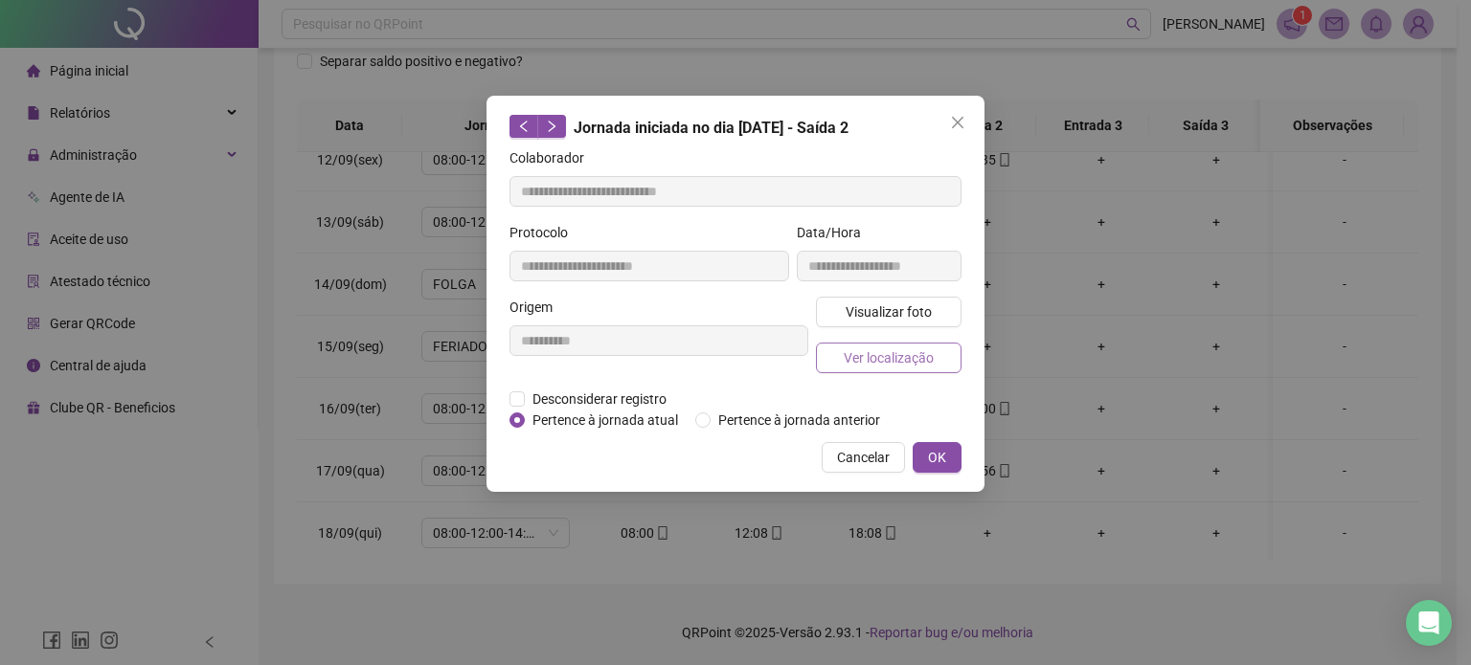
click at [884, 366] on span "Ver localização" at bounding box center [889, 358] width 90 height 21
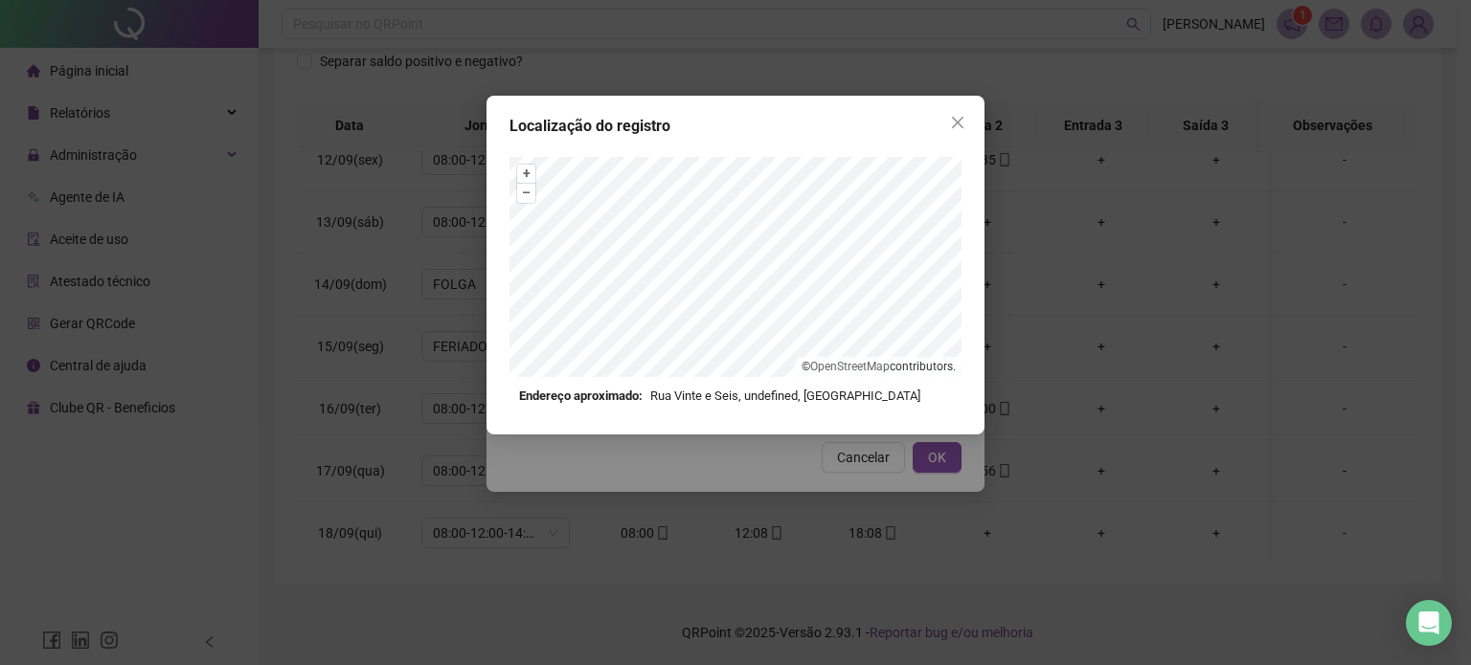
click at [976, 113] on div "Localização do registro + – ⇧ › © OpenStreetMap contributors. Endereço aproxima…" at bounding box center [735, 265] width 498 height 339
click at [956, 118] on icon "close" at bounding box center [957, 122] width 15 height 15
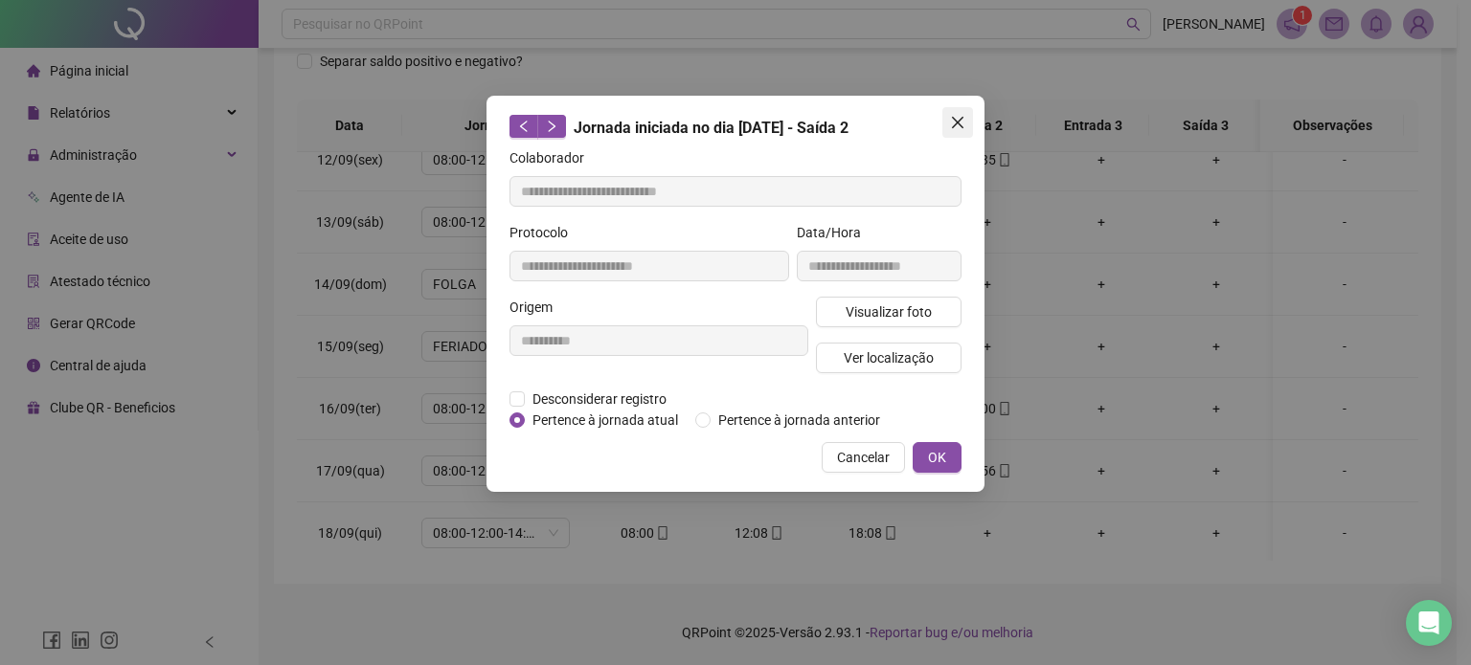
click at [955, 125] on icon "close" at bounding box center [957, 122] width 11 height 11
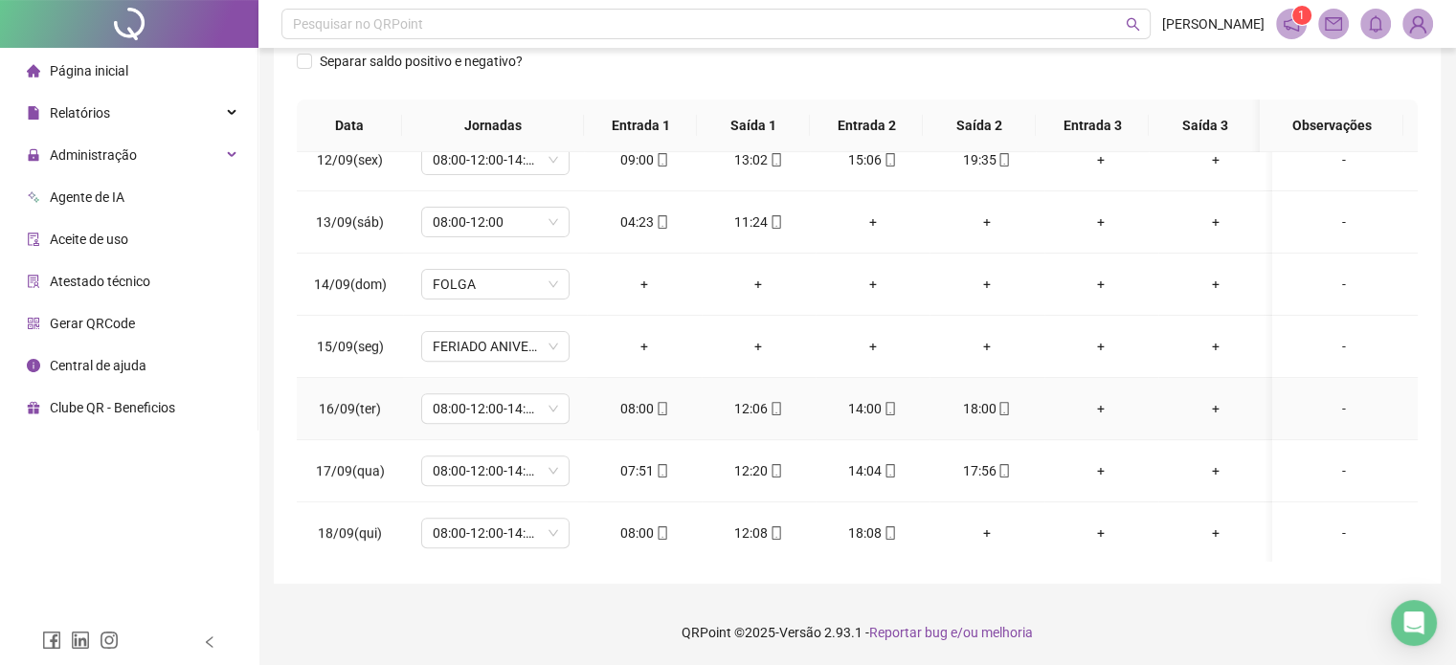
click at [884, 402] on icon "mobile" at bounding box center [890, 408] width 13 height 13
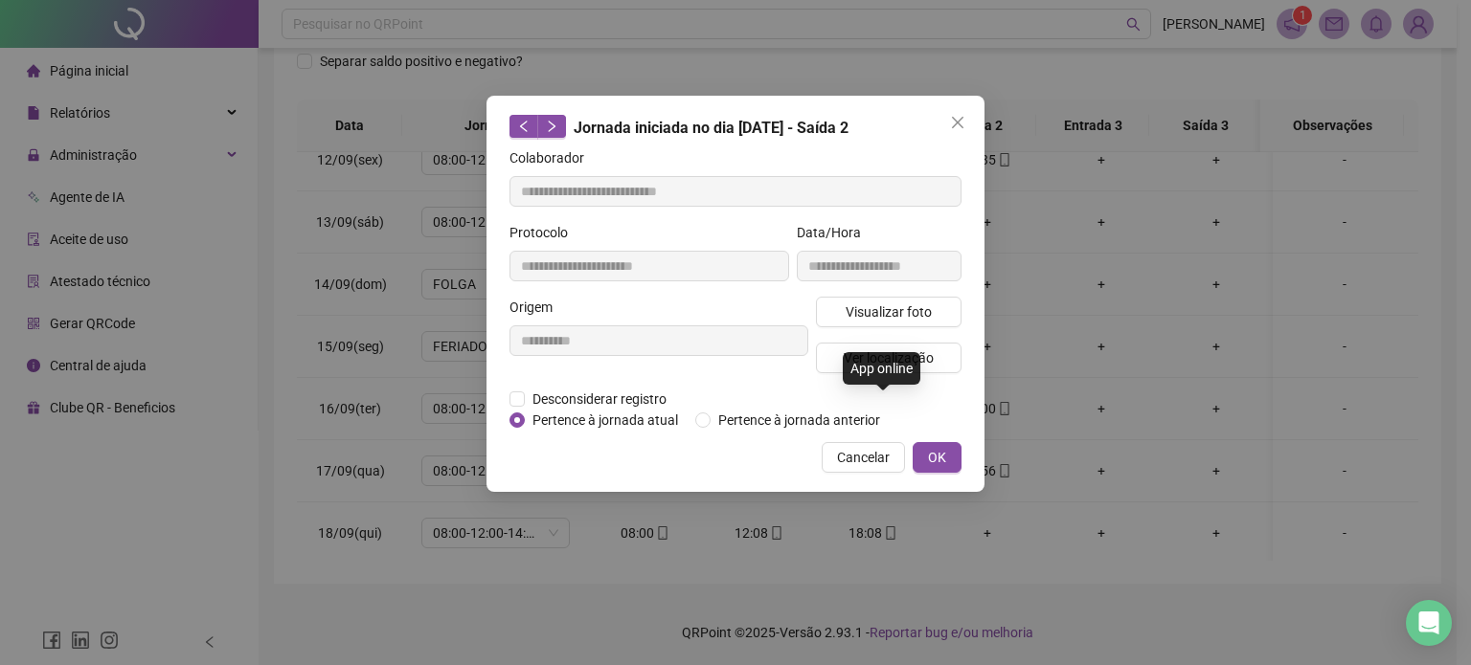
type input "**********"
click at [905, 310] on span "Visualizar foto" at bounding box center [888, 312] width 86 height 21
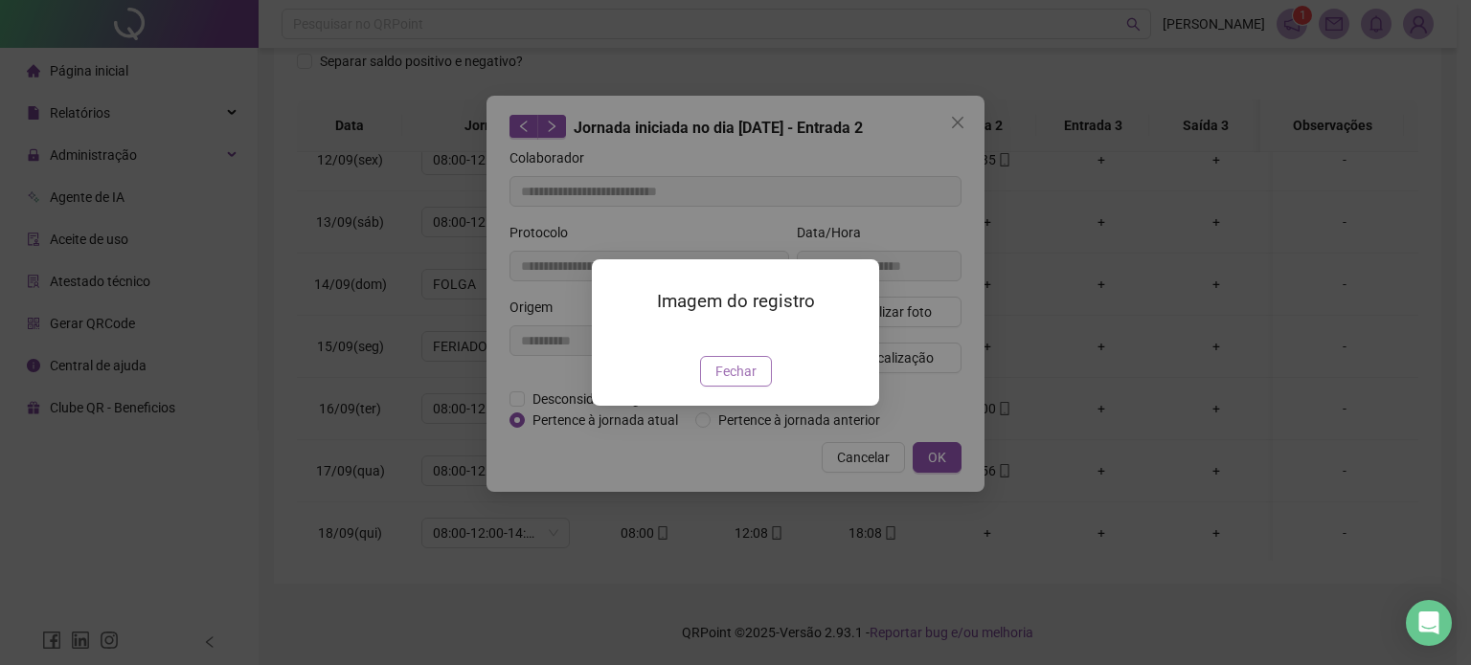
click at [732, 387] on button "Fechar" at bounding box center [736, 371] width 72 height 31
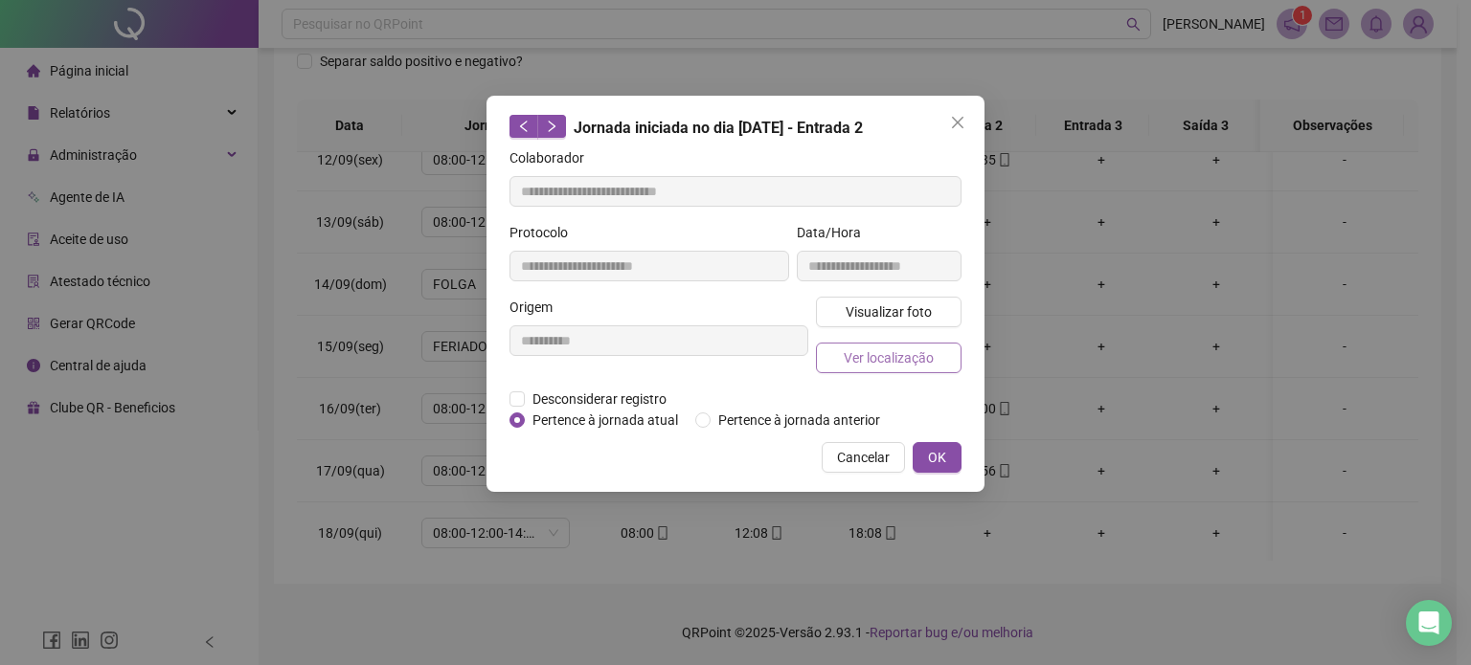
click at [889, 362] on span "Ver localização" at bounding box center [889, 358] width 90 height 21
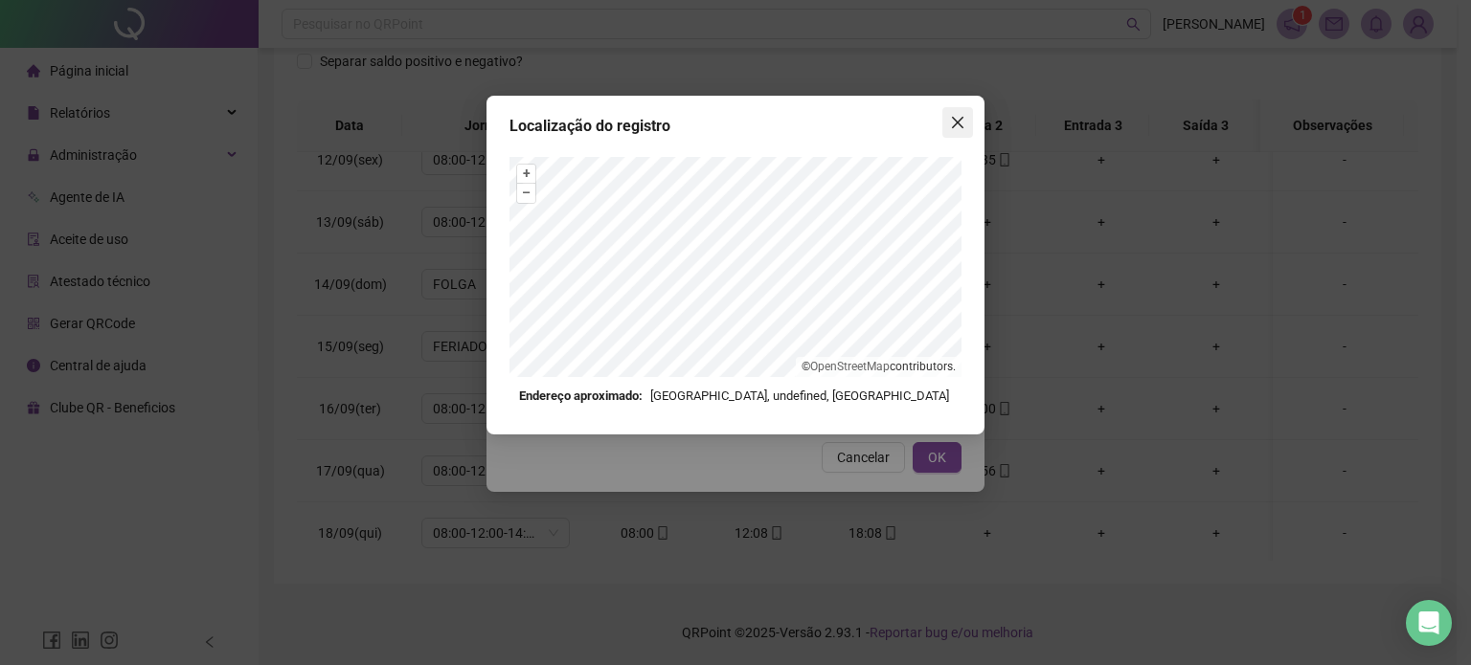
click at [955, 127] on icon "close" at bounding box center [957, 122] width 15 height 15
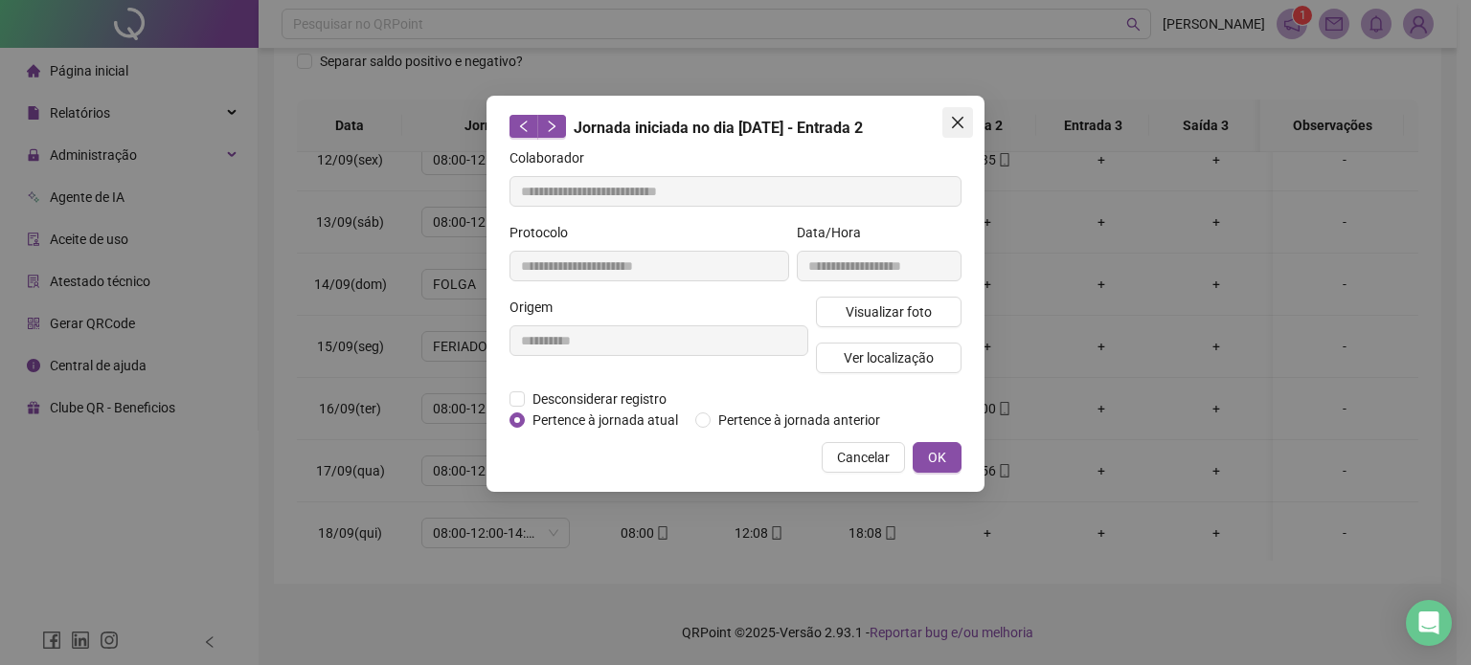
click at [957, 125] on icon "close" at bounding box center [957, 122] width 15 height 15
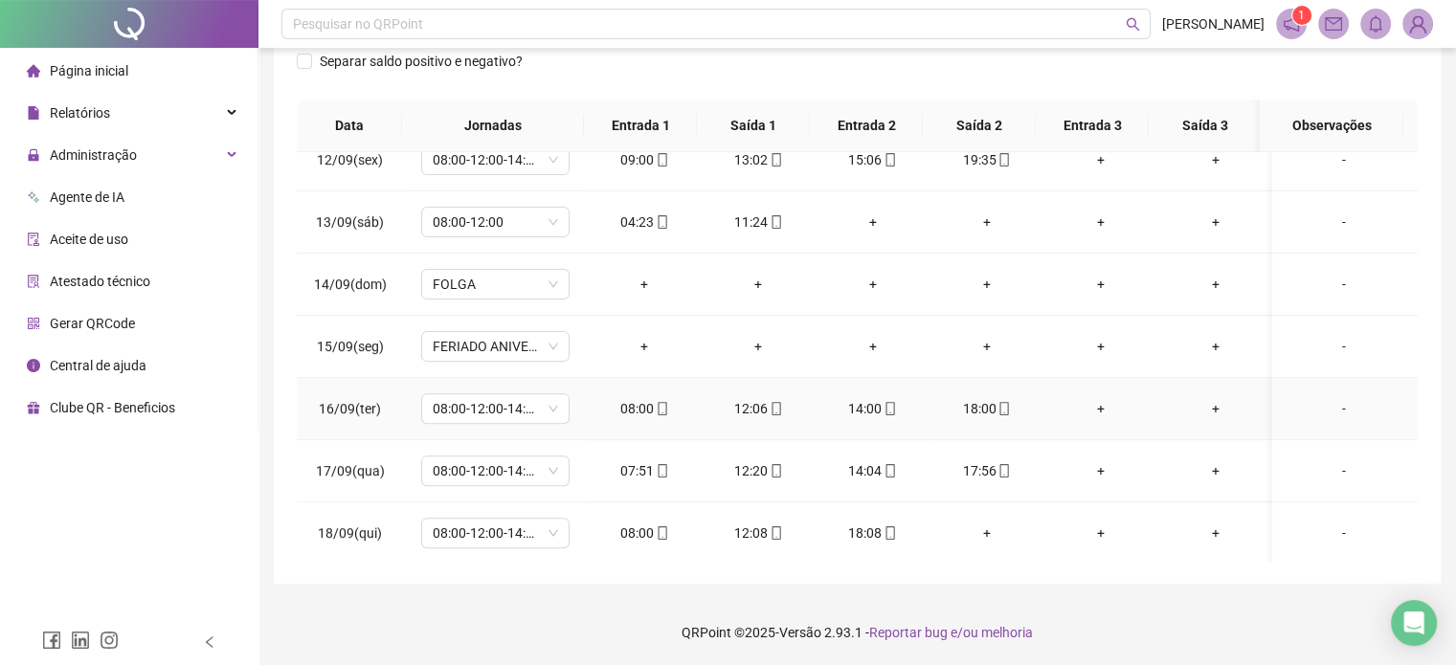
click at [996, 401] on span at bounding box center [1003, 408] width 15 height 15
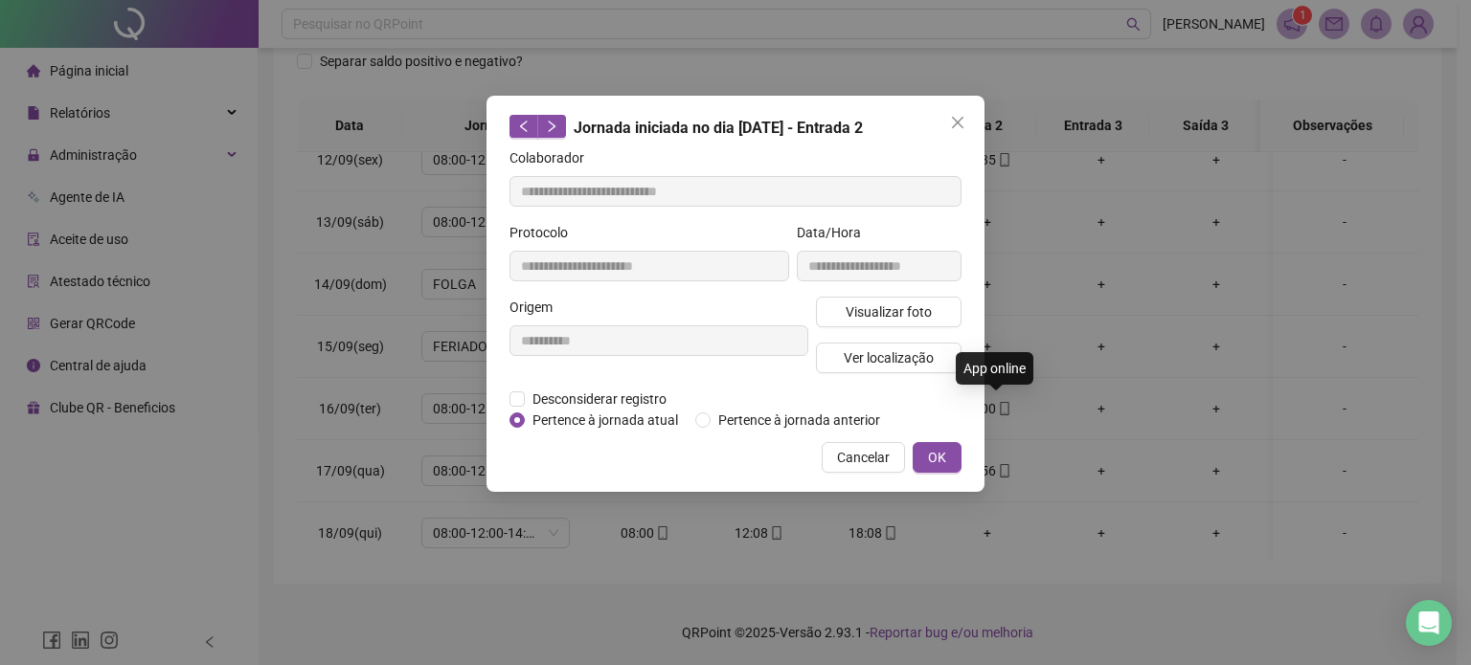
type input "**********"
click at [890, 319] on span "Visualizar foto" at bounding box center [888, 312] width 86 height 21
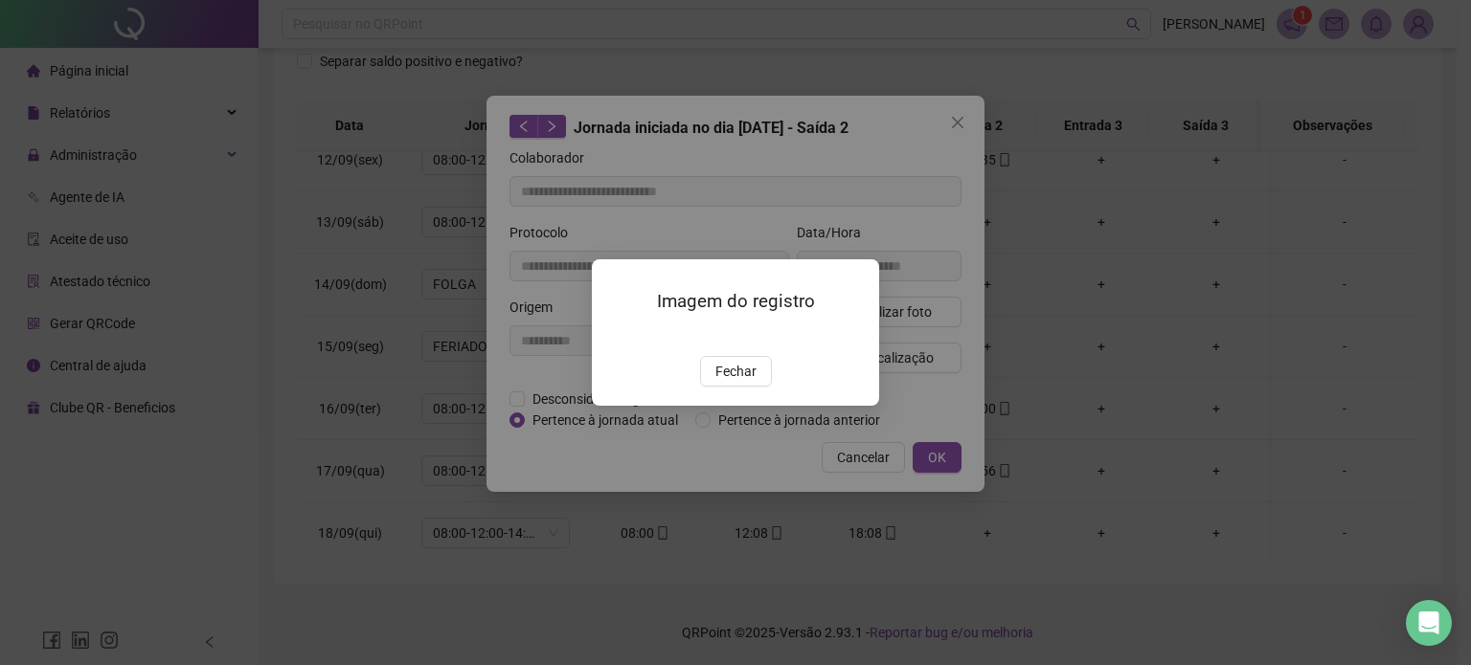
click at [738, 382] on span "Fechar" at bounding box center [735, 371] width 41 height 21
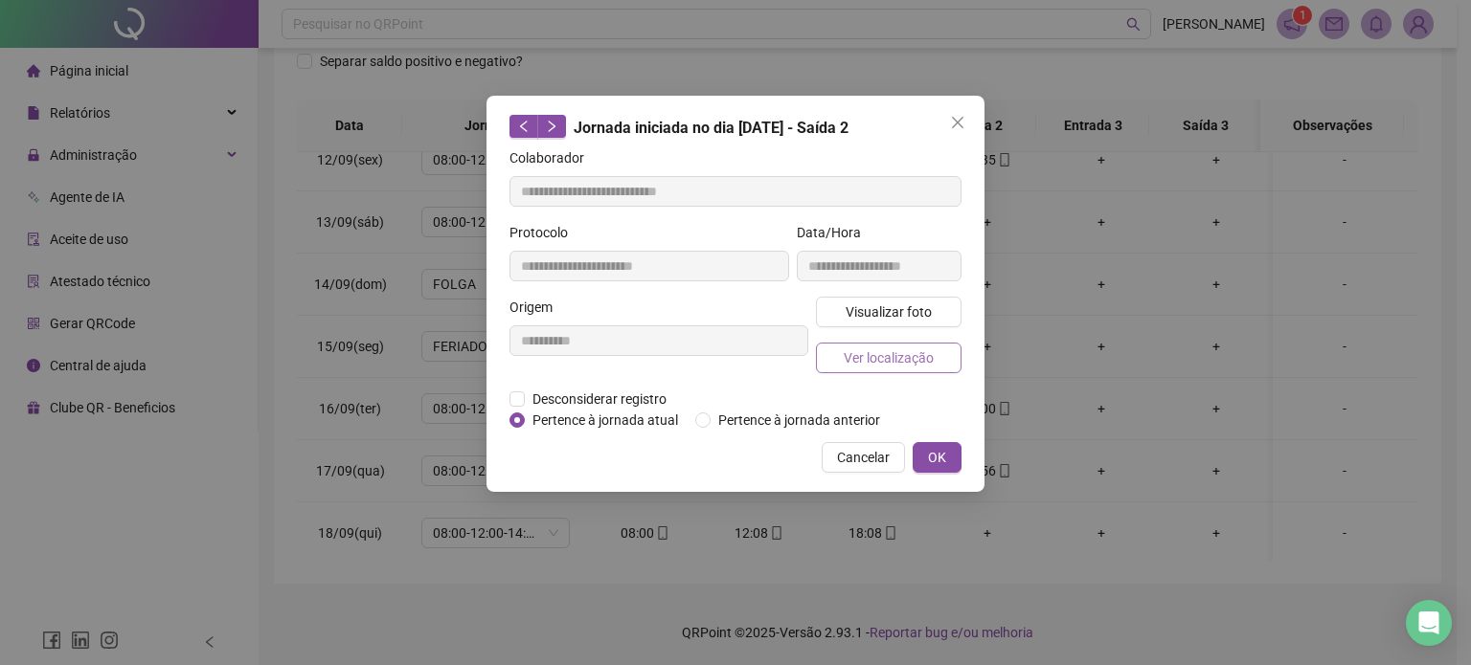
click at [884, 356] on span "Ver localização" at bounding box center [889, 358] width 90 height 21
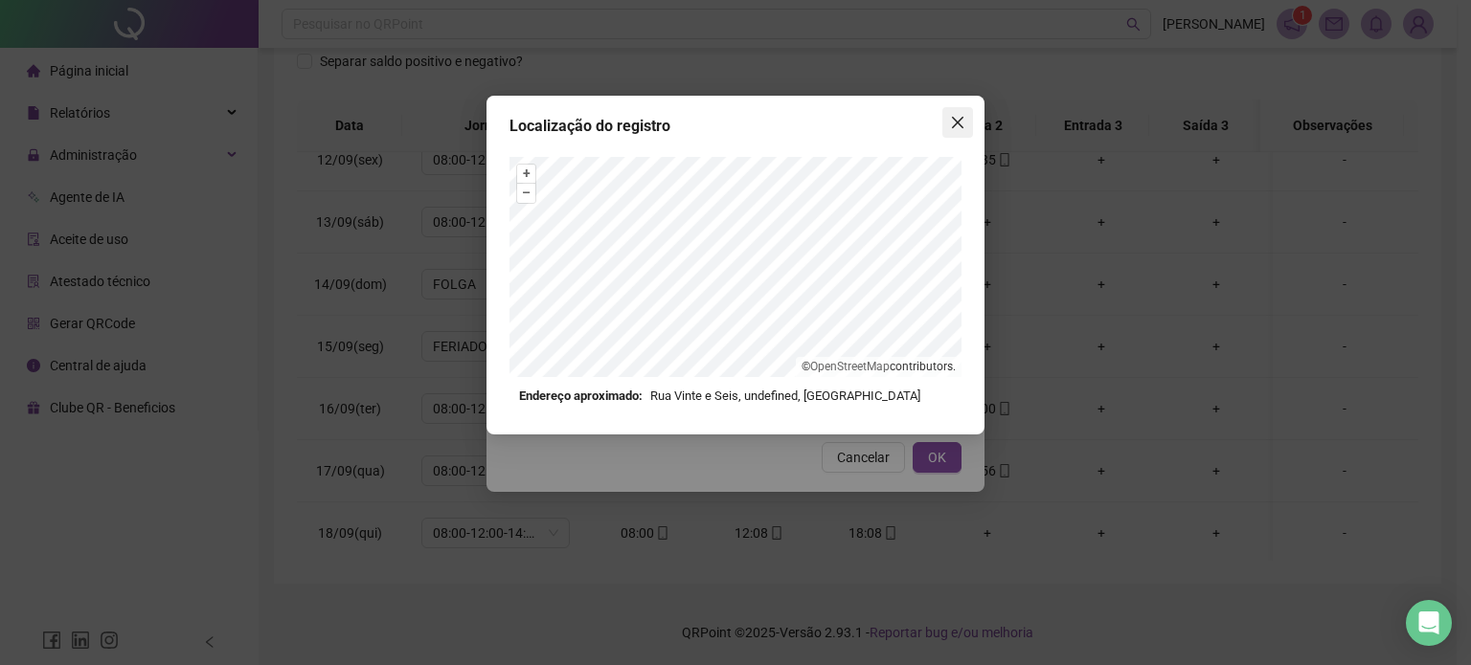
click at [958, 114] on button "Close" at bounding box center [957, 122] width 31 height 31
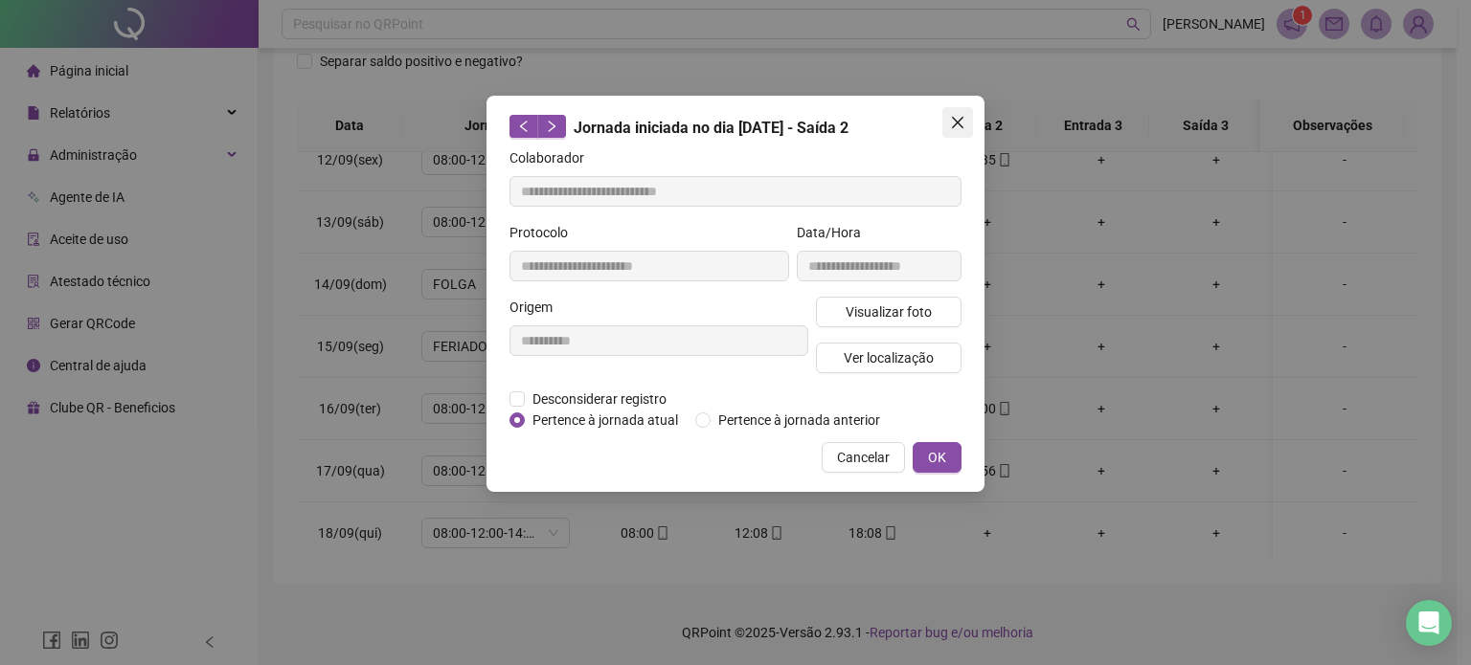
click at [957, 126] on icon "close" at bounding box center [957, 122] width 15 height 15
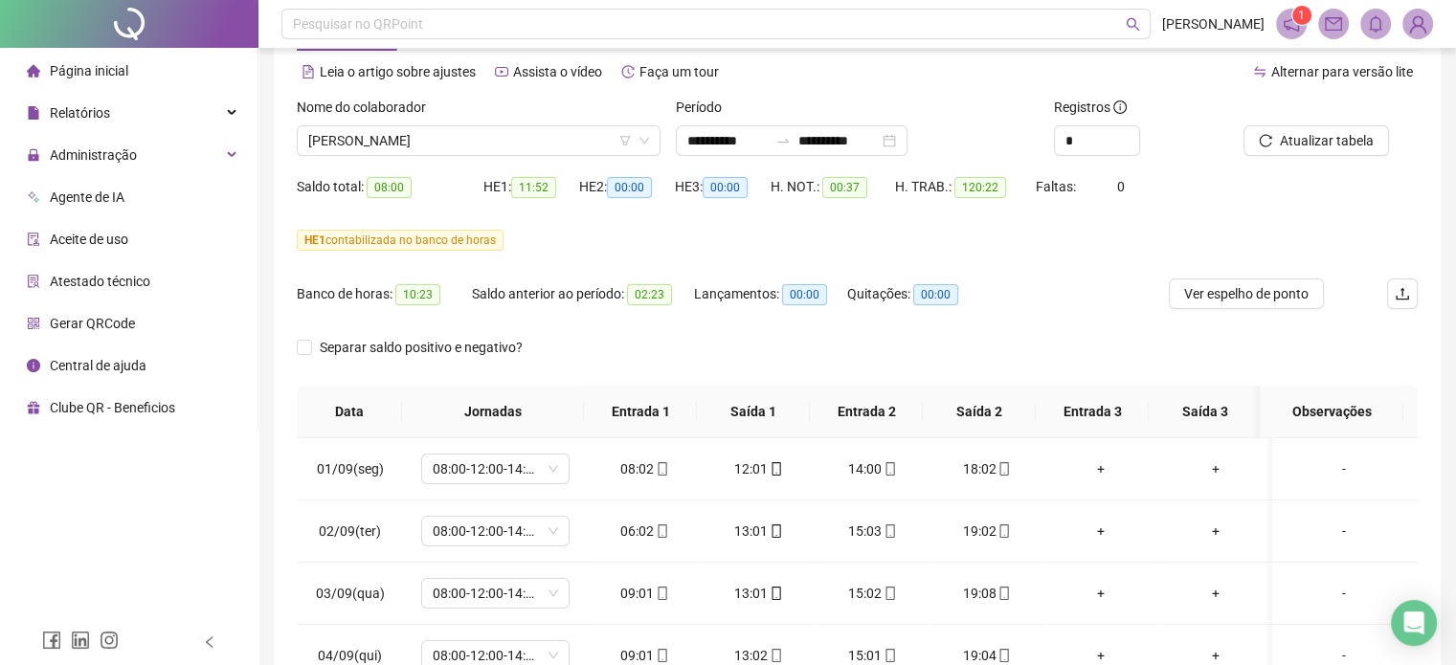
scroll to position [79, 0]
click at [832, 147] on input "**********" at bounding box center [839, 141] width 80 height 21
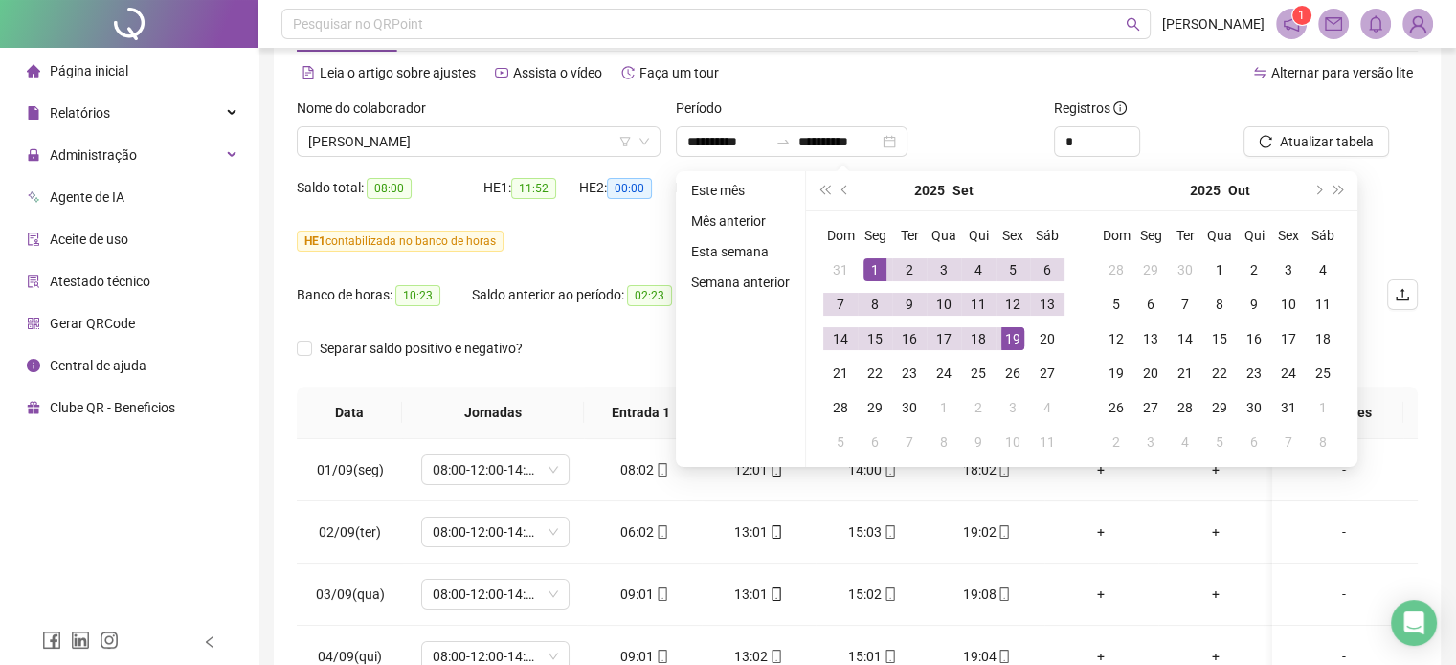
click at [900, 101] on div "Período" at bounding box center [858, 112] width 364 height 29
type input "**********"
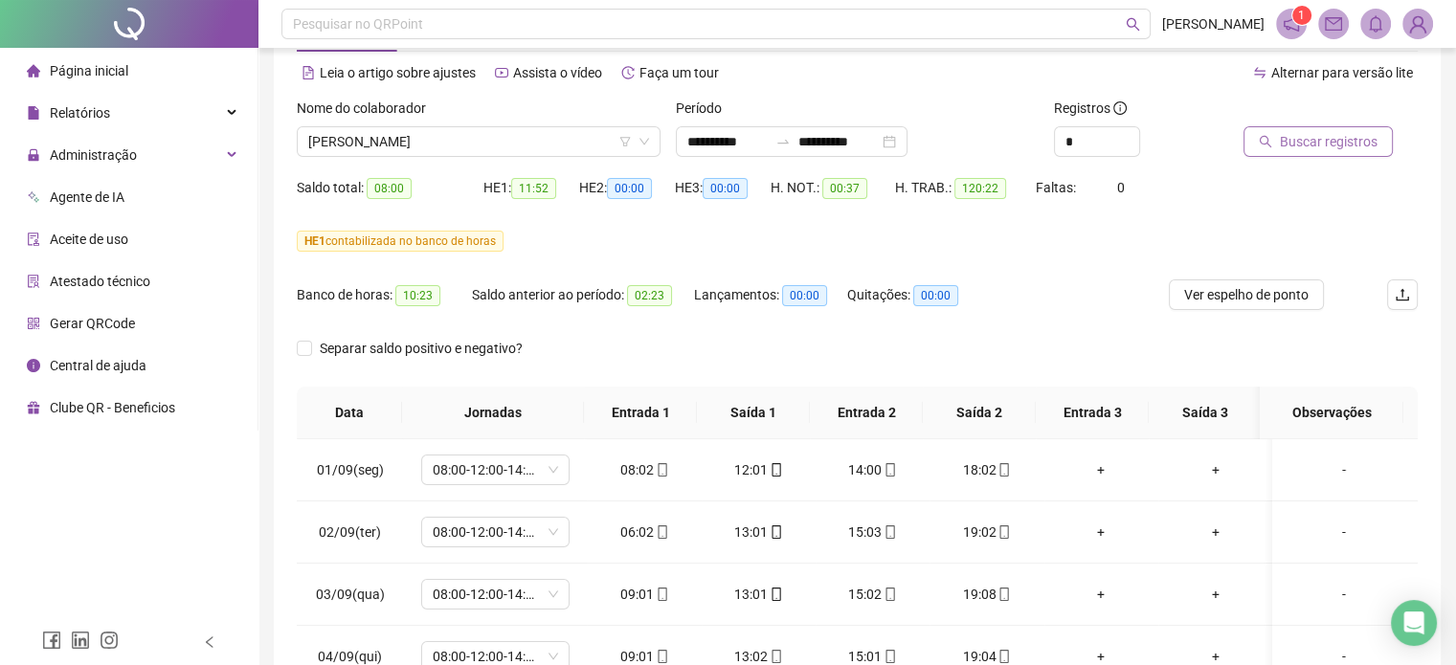
click at [1311, 141] on span "Buscar registros" at bounding box center [1329, 141] width 98 height 21
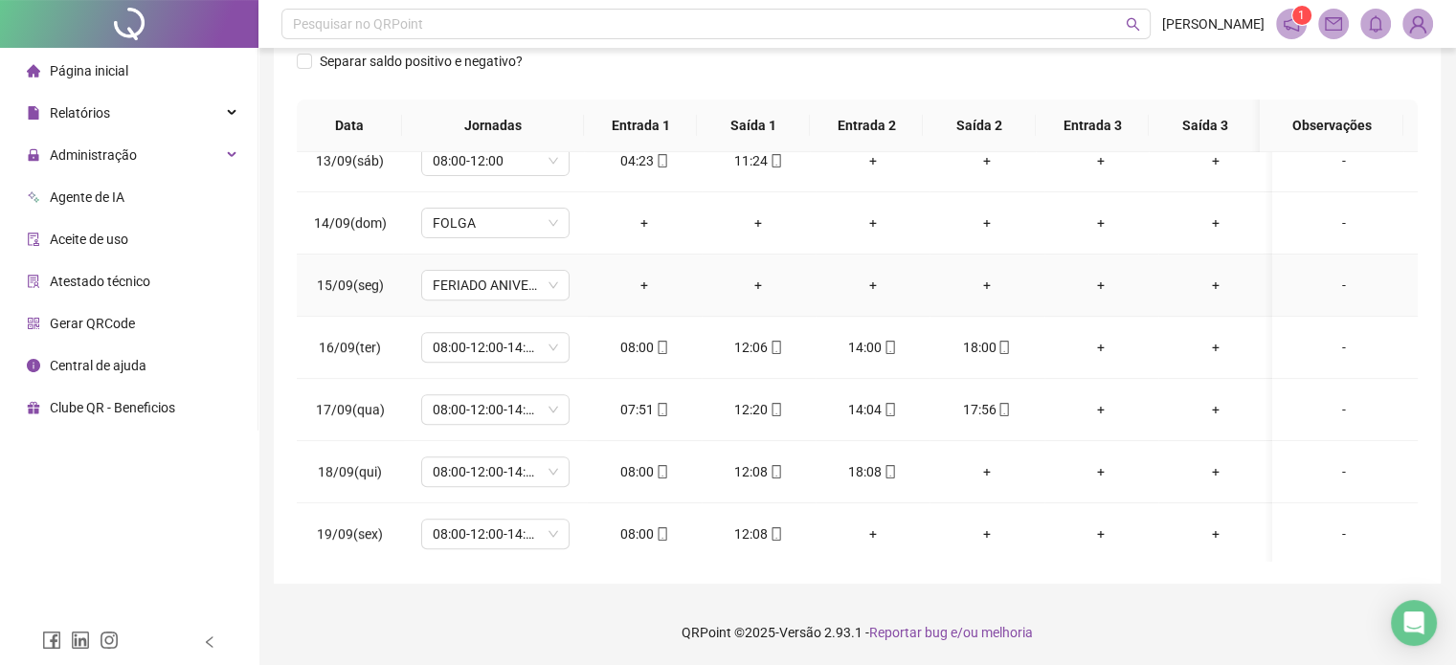
scroll to position [770, 0]
